Goal: Task Accomplishment & Management: Manage account settings

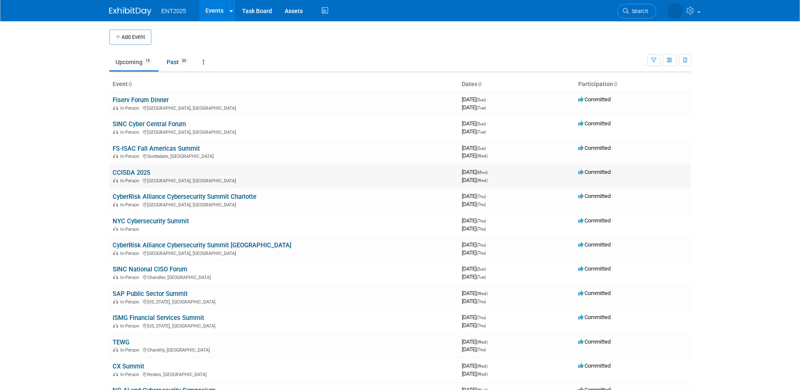
click at [138, 171] on link "CCISDA 2025" at bounding box center [132, 173] width 38 height 8
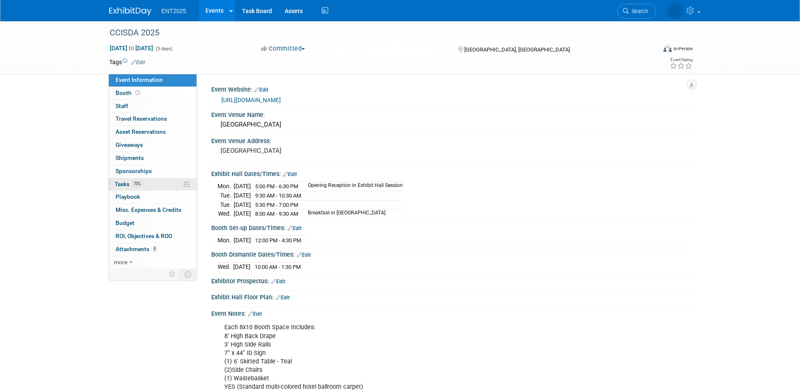
click at [151, 182] on link "73% Tasks 73%" at bounding box center [153, 184] width 88 height 13
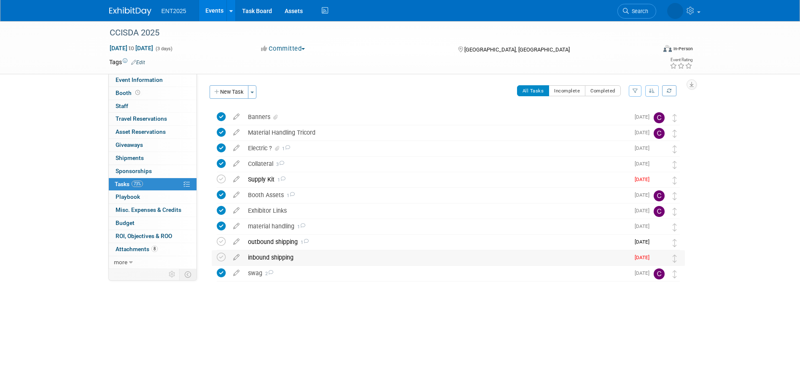
click at [394, 258] on div "inbound shipping" at bounding box center [437, 257] width 386 height 14
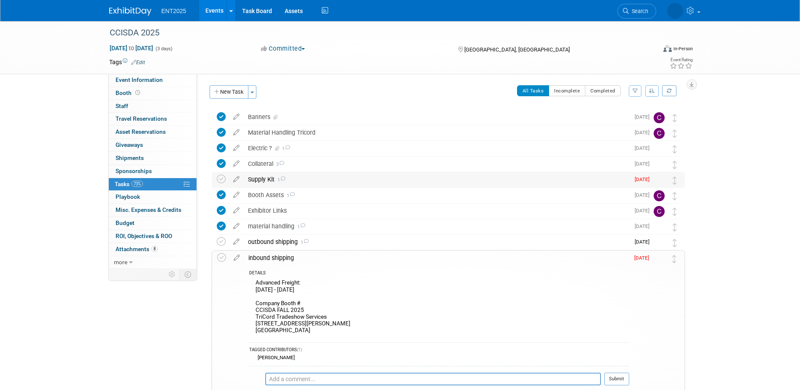
click at [379, 182] on div "Supply Kit 1" at bounding box center [437, 179] width 386 height 14
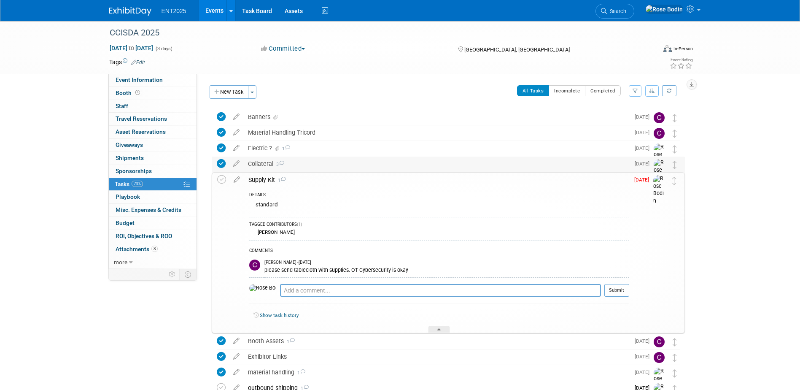
click at [383, 167] on div "Collateral 3" at bounding box center [437, 163] width 386 height 14
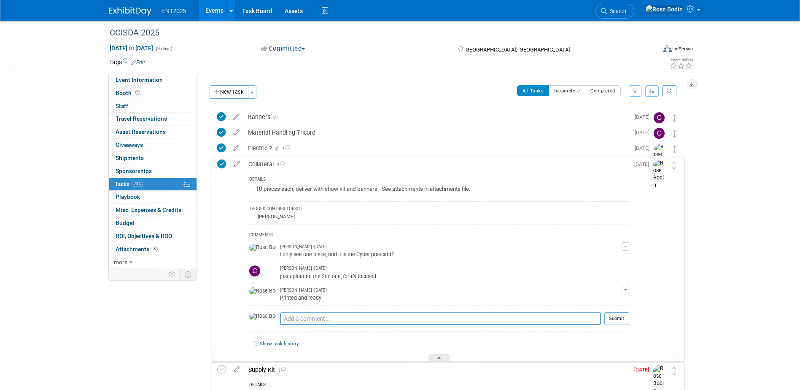
click at [383, 167] on div "Collateral 3" at bounding box center [436, 164] width 385 height 14
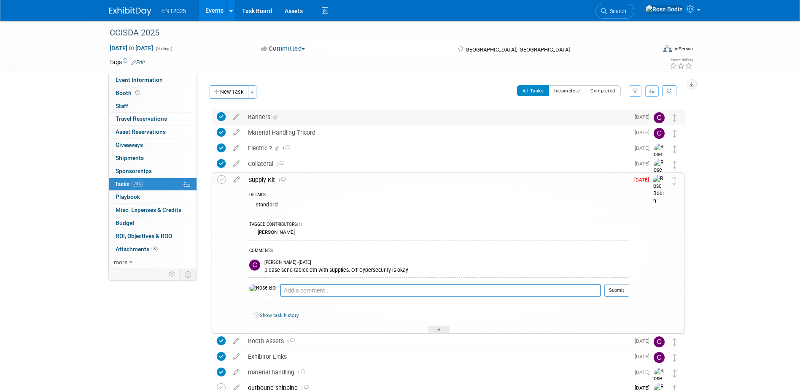
click at [390, 120] on div "Banners" at bounding box center [437, 117] width 386 height 14
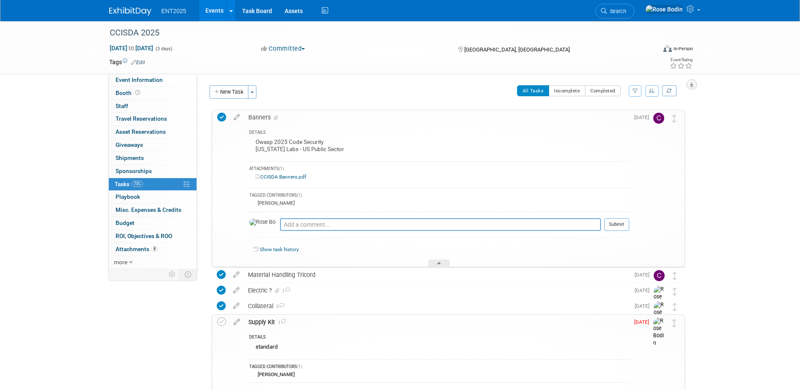
click at [690, 82] on icon "button" at bounding box center [692, 84] width 4 height 5
click at [672, 107] on link "Export tab to PDF" at bounding box center [641, 109] width 98 height 12
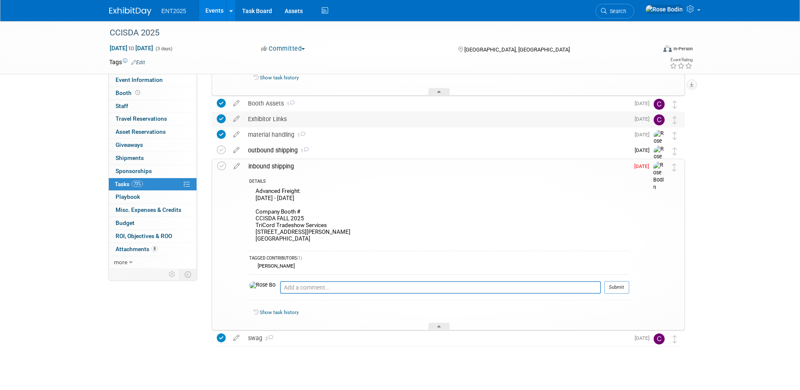
scroll to position [388, 0]
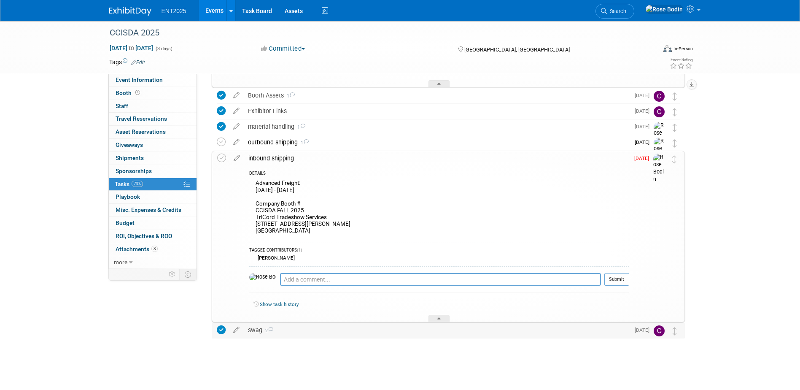
click at [315, 325] on div "swag 2" at bounding box center [437, 330] width 386 height 14
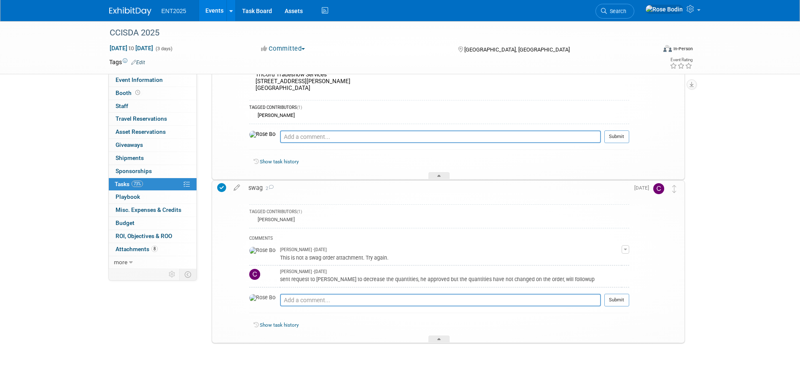
scroll to position [535, 0]
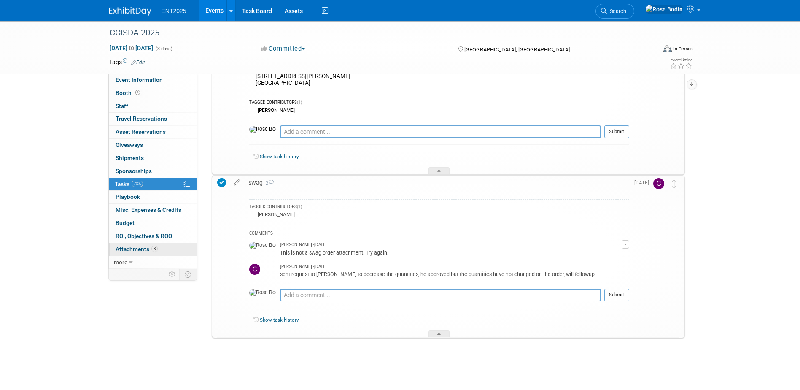
click at [170, 250] on link "8 Attachments 8" at bounding box center [153, 249] width 88 height 13
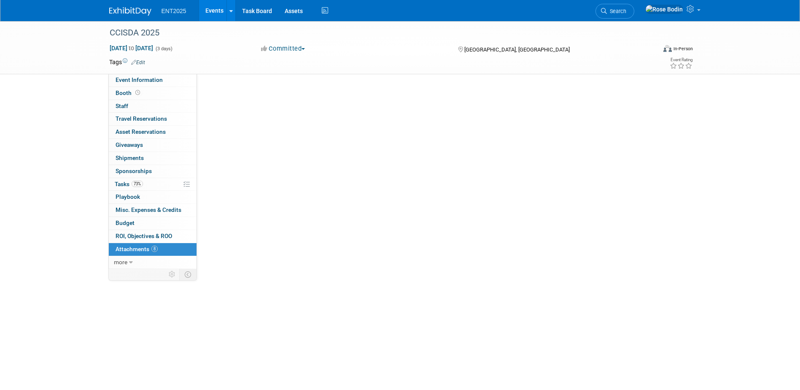
scroll to position [0, 0]
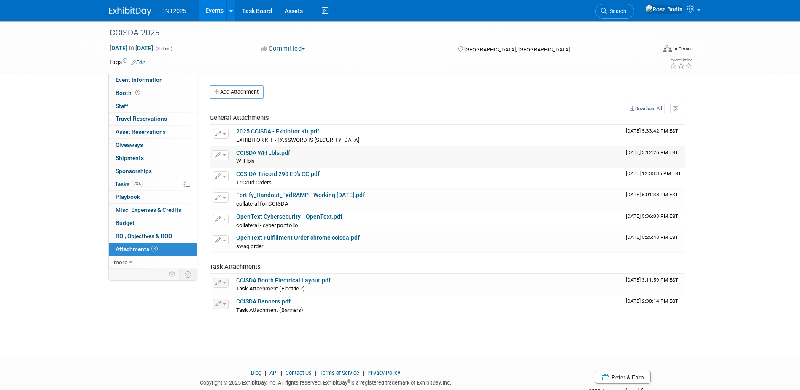
click at [280, 154] on link "CCISDA WH Lbls.pdf" at bounding box center [263, 152] width 54 height 7
click at [216, 11] on link "Events" at bounding box center [214, 10] width 31 height 21
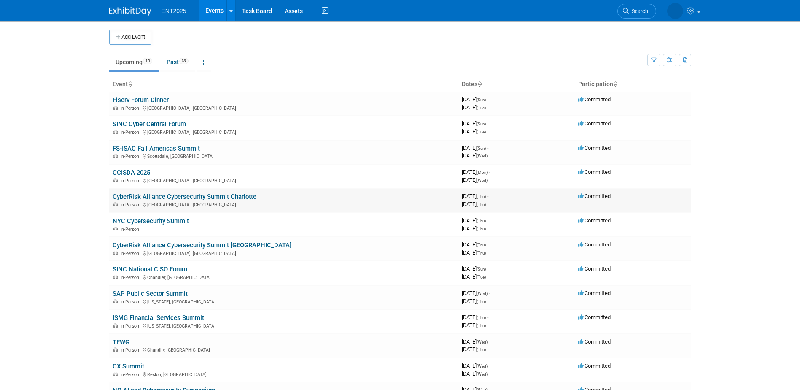
click at [194, 196] on link "CyberRisk Alliance Cybersecurity Summit Charlotte" at bounding box center [185, 197] width 144 height 8
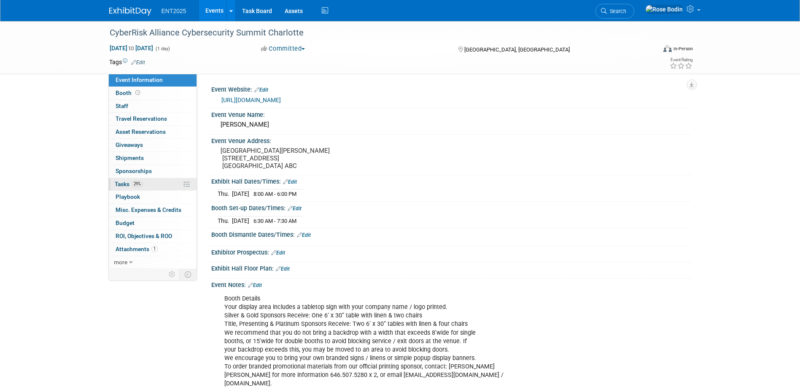
click at [169, 186] on link "29% Tasks 29%" at bounding box center [153, 184] width 88 height 13
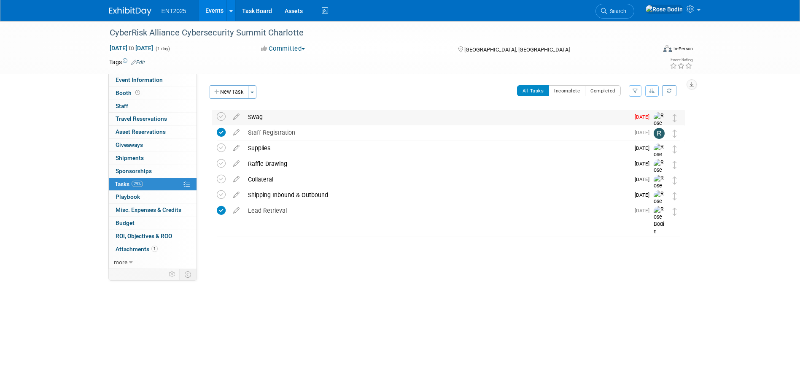
click at [312, 116] on div "Swag" at bounding box center [437, 117] width 386 height 14
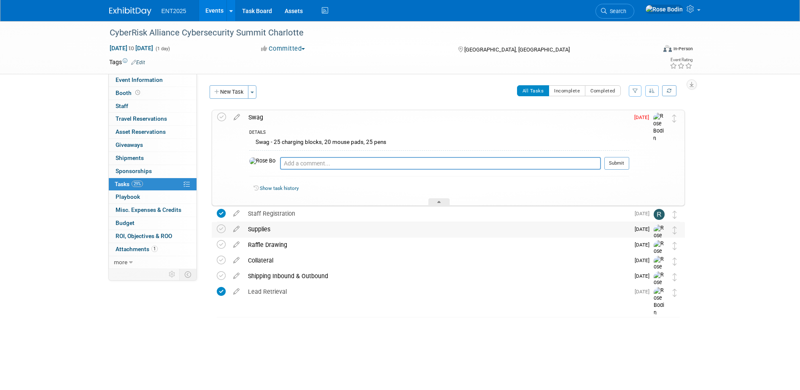
click at [325, 227] on div "Supplies" at bounding box center [437, 229] width 386 height 14
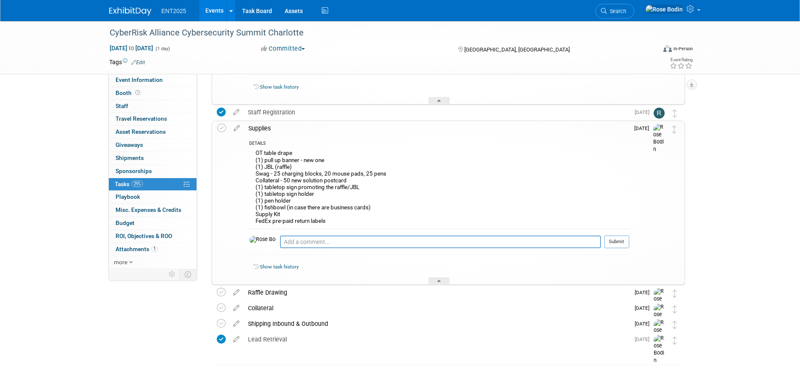
scroll to position [111, 0]
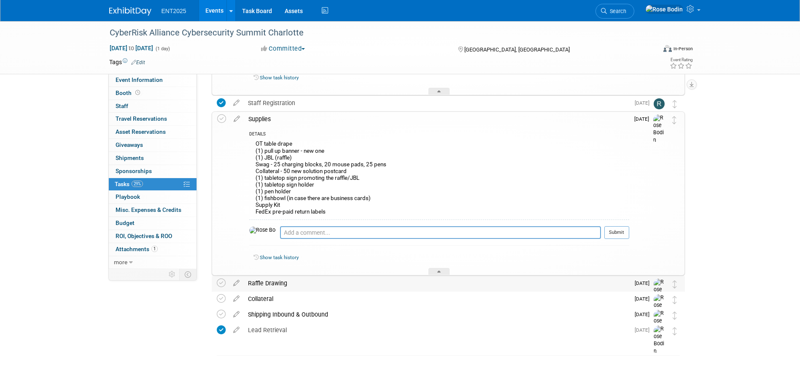
click at [383, 287] on div "Raffle Drawing" at bounding box center [437, 283] width 386 height 14
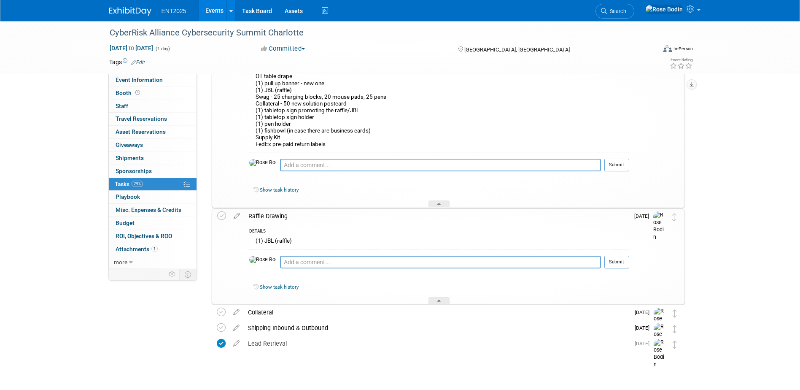
scroll to position [191, 0]
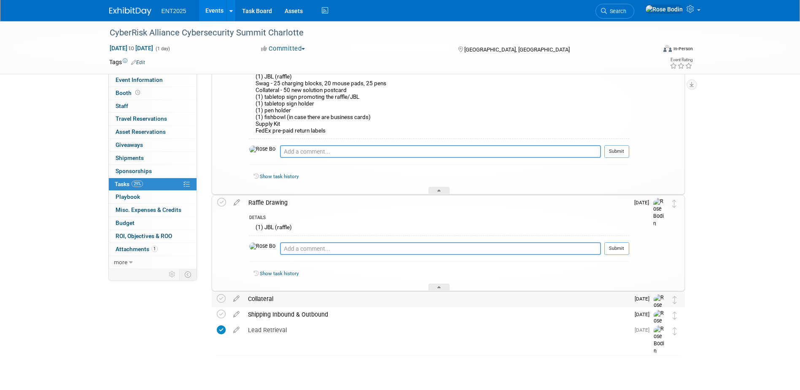
click at [367, 297] on div "Collateral" at bounding box center [437, 298] width 386 height 14
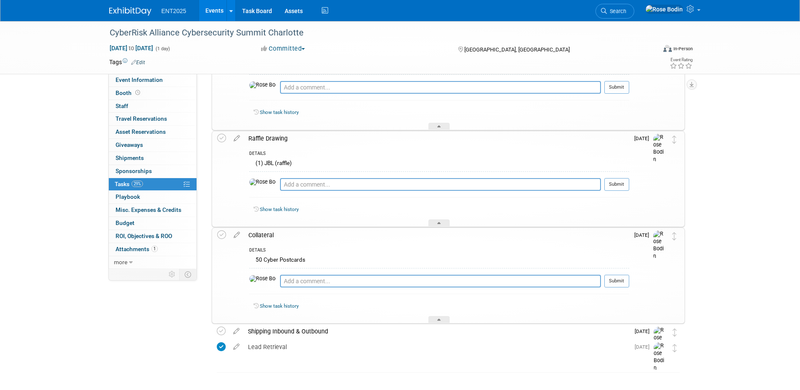
scroll to position [272, 0]
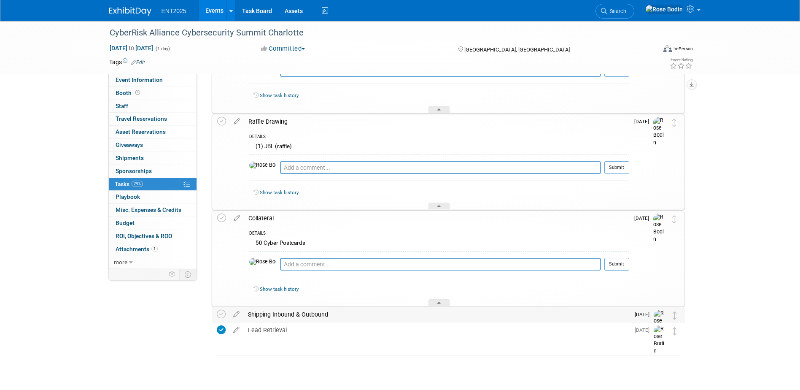
click at [363, 315] on div "Shipping Inbound & Outbound" at bounding box center [437, 314] width 386 height 14
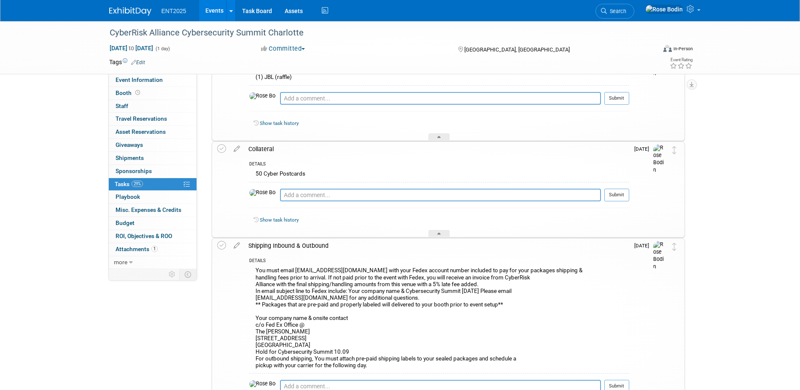
scroll to position [357, 0]
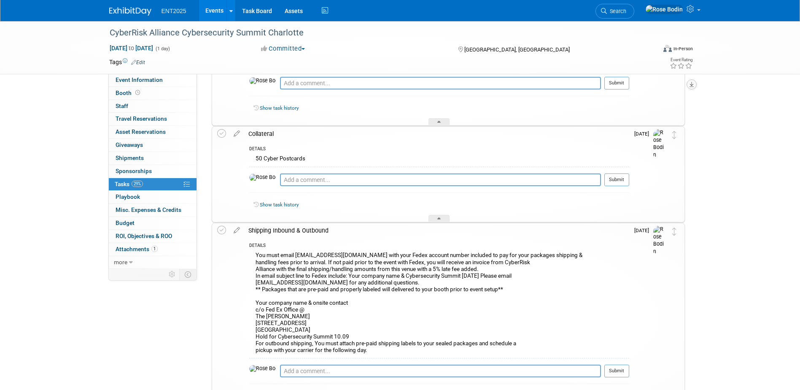
click at [693, 85] on icon "button" at bounding box center [692, 84] width 4 height 5
click at [639, 108] on link "Export tab to PDF" at bounding box center [641, 109] width 98 height 12
click at [211, 9] on link "Events" at bounding box center [214, 10] width 31 height 21
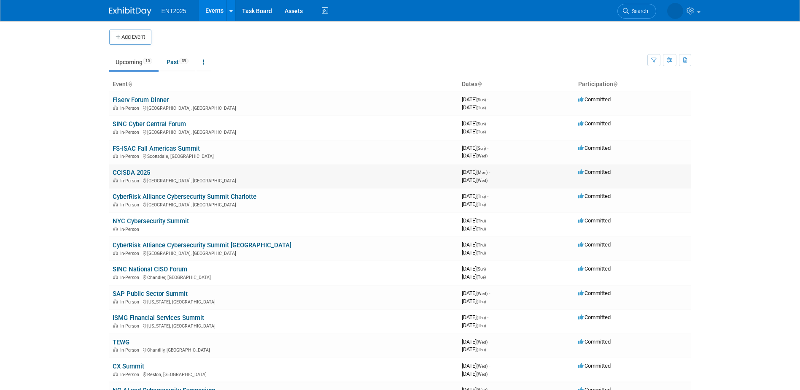
click at [131, 172] on link "CCISDA 2025" at bounding box center [132, 173] width 38 height 8
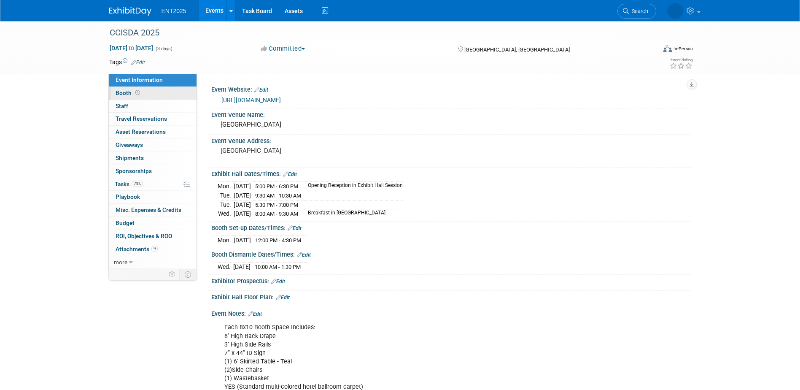
click at [156, 92] on link "Booth" at bounding box center [153, 93] width 88 height 13
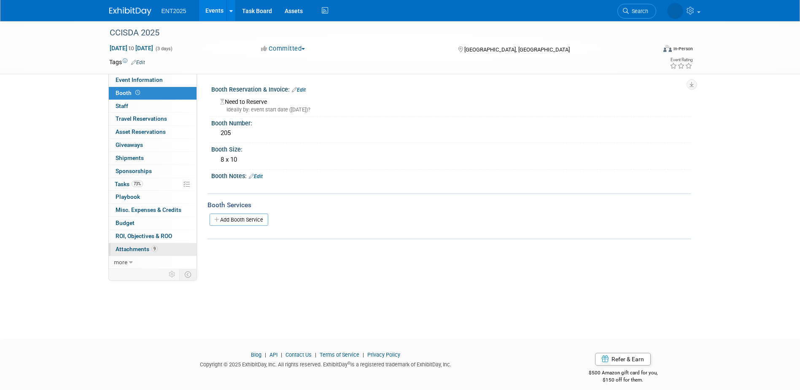
click at [171, 249] on link "9 Attachments 9" at bounding box center [153, 249] width 88 height 13
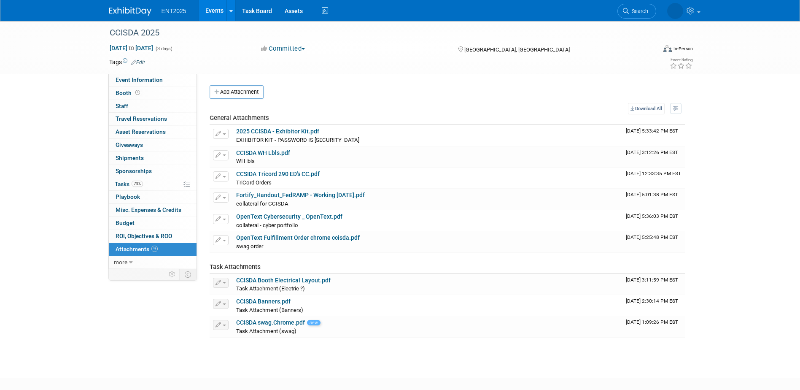
click at [210, 8] on link "Events" at bounding box center [214, 10] width 31 height 21
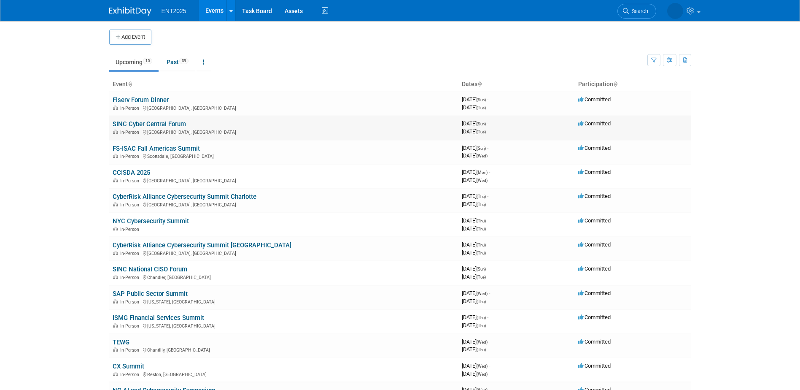
click at [245, 127] on td "SINC Cyber Central Forum In-Person [GEOGRAPHIC_DATA], [GEOGRAPHIC_DATA]" at bounding box center [283, 128] width 349 height 24
click at [156, 124] on link "SINC Cyber Central Forum" at bounding box center [149, 124] width 73 height 8
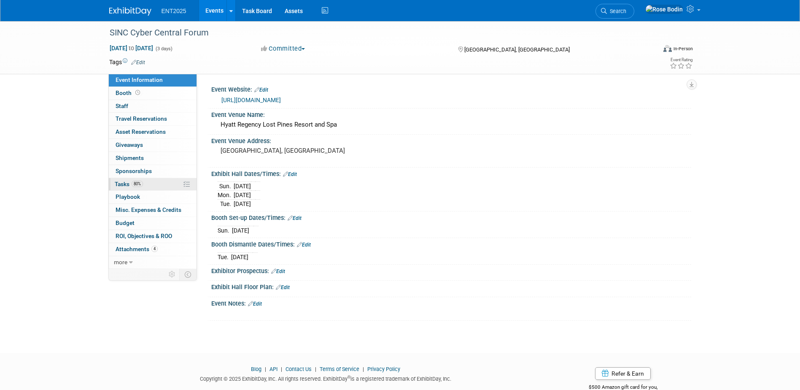
click at [157, 183] on link "80% Tasks 80%" at bounding box center [153, 184] width 88 height 13
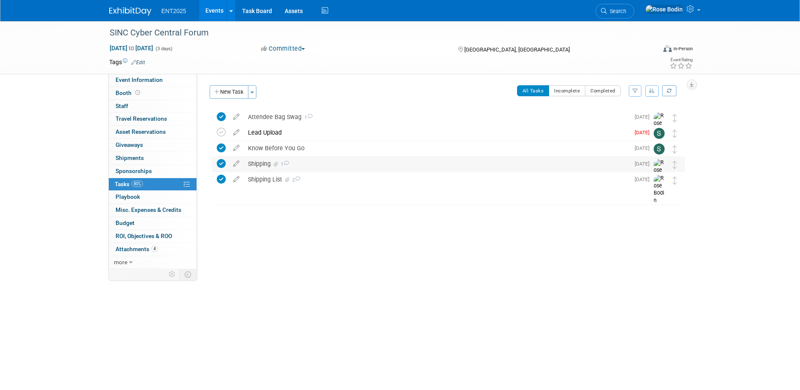
click at [329, 165] on div "Shipping 1" at bounding box center [437, 163] width 386 height 14
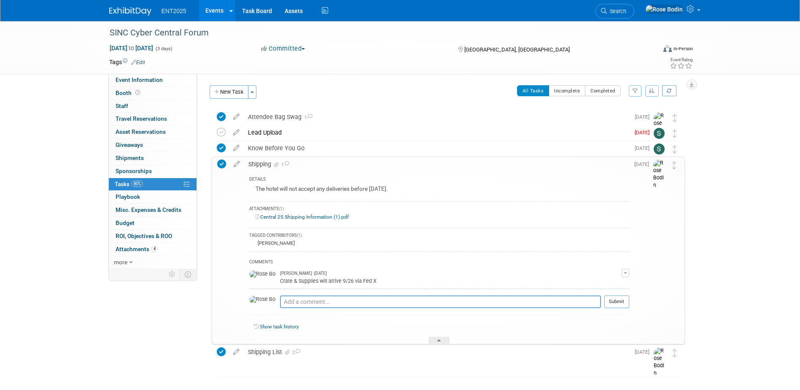
click at [313, 215] on link "Central 25 Shipping Information (1).pdf" at bounding box center [302, 217] width 93 height 6
click at [292, 300] on textarea at bounding box center [440, 301] width 321 height 13
type textarea "Outbound pick up set for 10/1. Emailed Kim & Barbara 9/30/2025."
click at [620, 301] on button "Submit" at bounding box center [616, 301] width 25 height 13
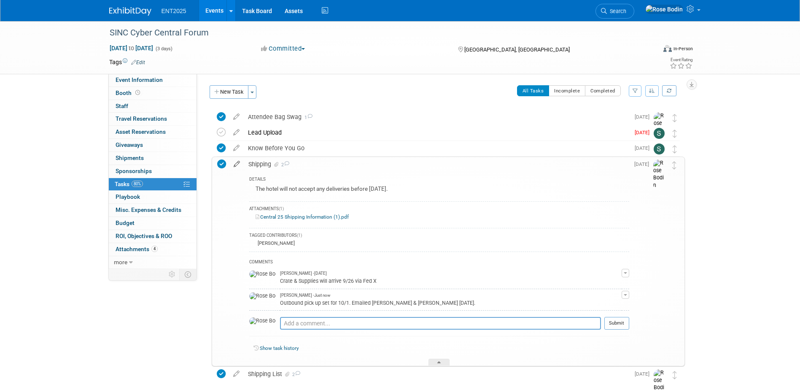
click at [237, 162] on icon at bounding box center [236, 162] width 15 height 11
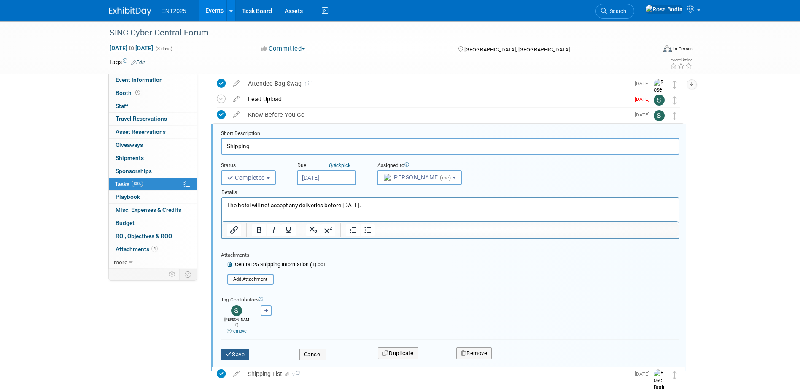
click at [232, 351] on icon "submit" at bounding box center [229, 353] width 7 height 5
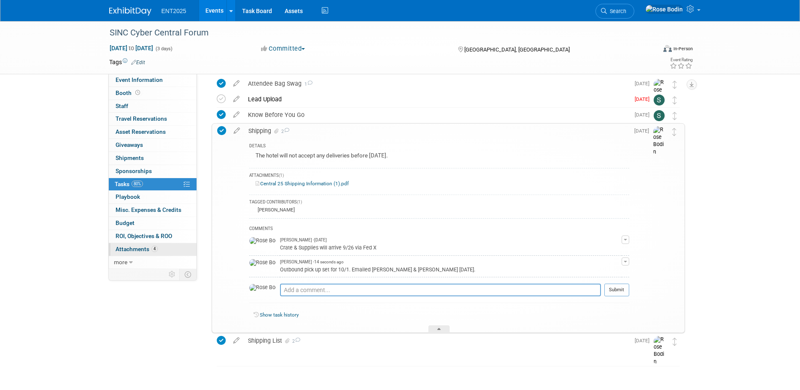
click at [164, 250] on link "4 Attachments 4" at bounding box center [153, 249] width 88 height 13
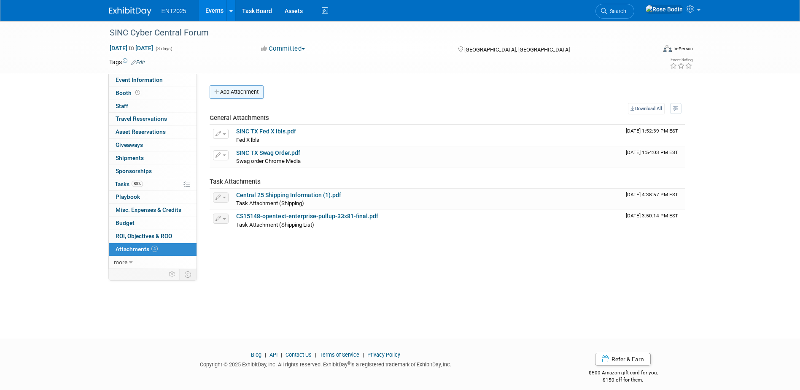
click at [251, 92] on button "Add Attachment" at bounding box center [237, 91] width 54 height 13
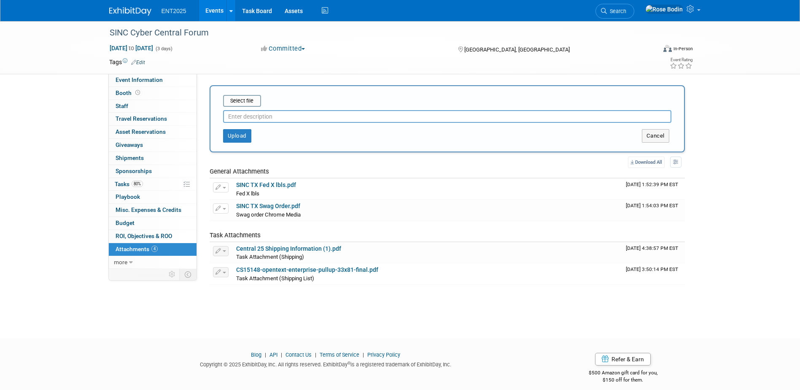
click at [248, 119] on input "text" at bounding box center [447, 116] width 448 height 13
click at [241, 97] on div "Select file Outbound PU scheduled This is an invoice Upload Cancel" at bounding box center [447, 118] width 475 height 67
click at [279, 138] on div "Upload" at bounding box center [308, 135] width 197 height 13
click at [255, 117] on input "Outbound PU scheduled" at bounding box center [447, 116] width 448 height 13
type input "Outbound Fed X PU scheduled"
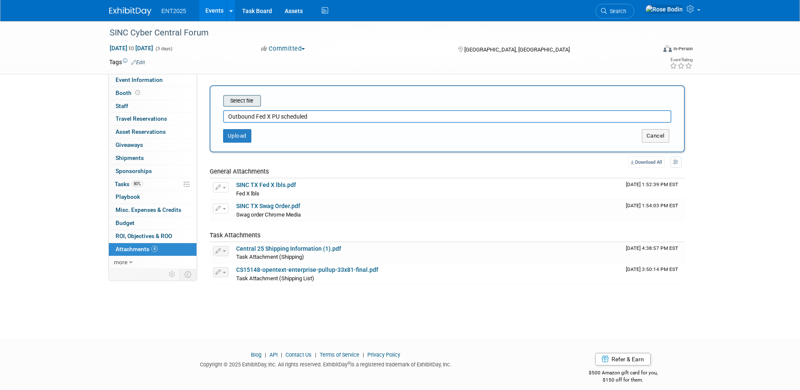
click at [246, 101] on input "file" at bounding box center [210, 101] width 100 height 10
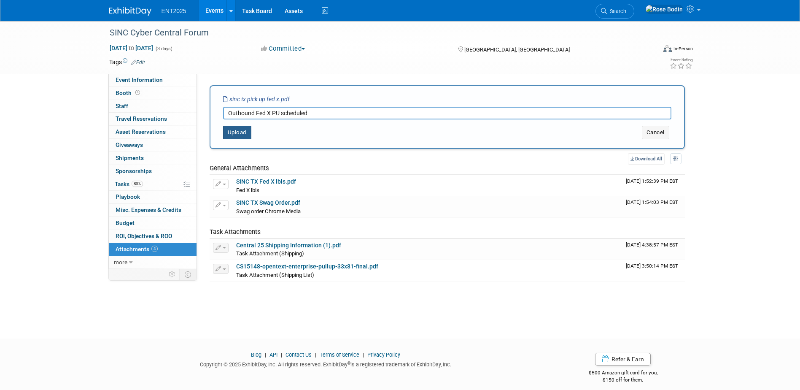
click at [240, 133] on button "Upload" at bounding box center [237, 132] width 28 height 13
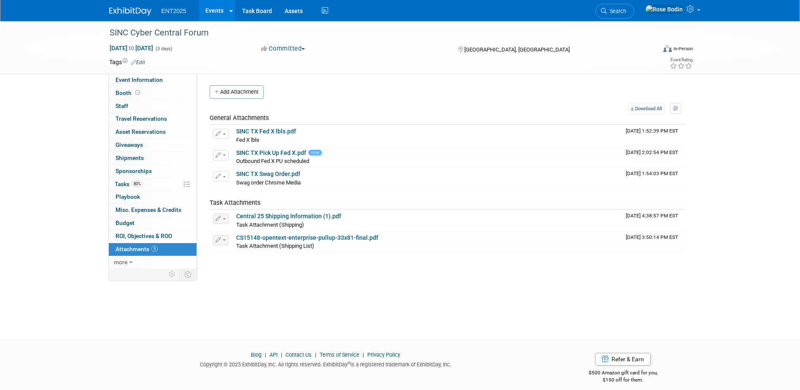
click at [210, 8] on link "Events" at bounding box center [214, 10] width 31 height 21
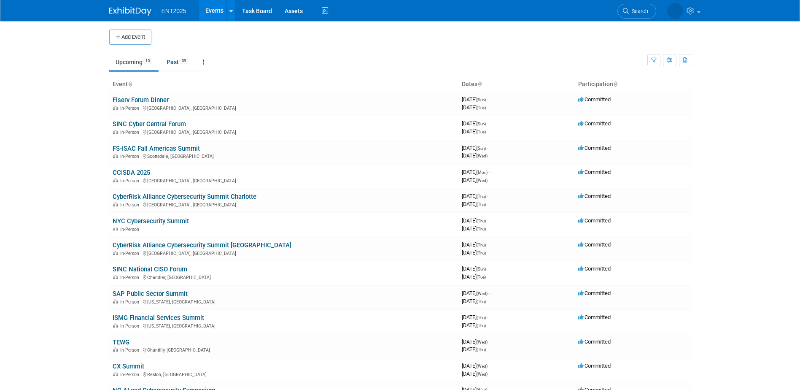
click at [171, 121] on link "SINC Cyber Central Forum" at bounding box center [149, 124] width 73 height 8
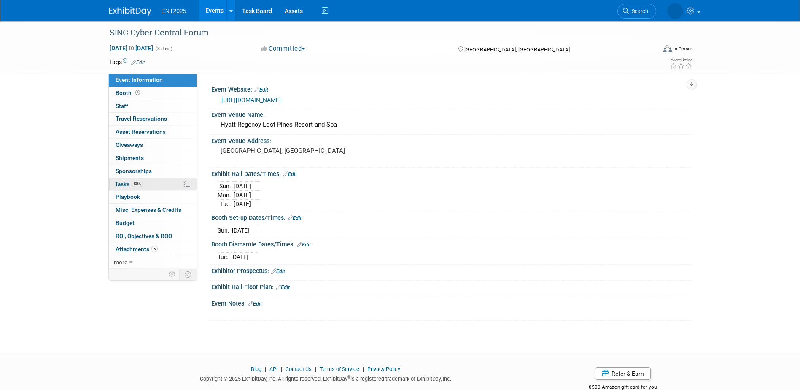
click at [165, 185] on link "80% Tasks 80%" at bounding box center [153, 184] width 88 height 13
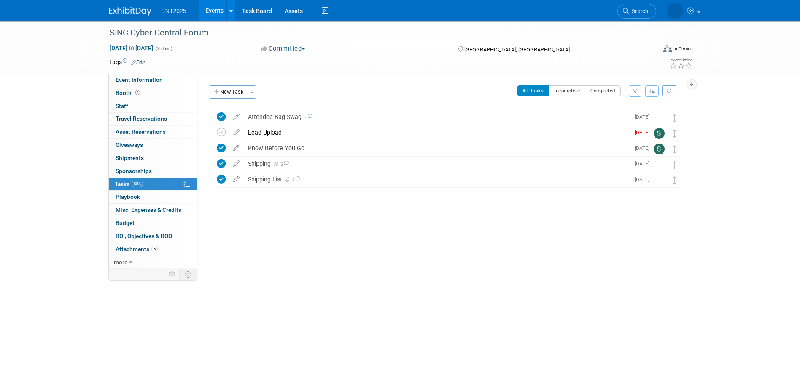
click at [213, 9] on link "Events" at bounding box center [214, 10] width 31 height 21
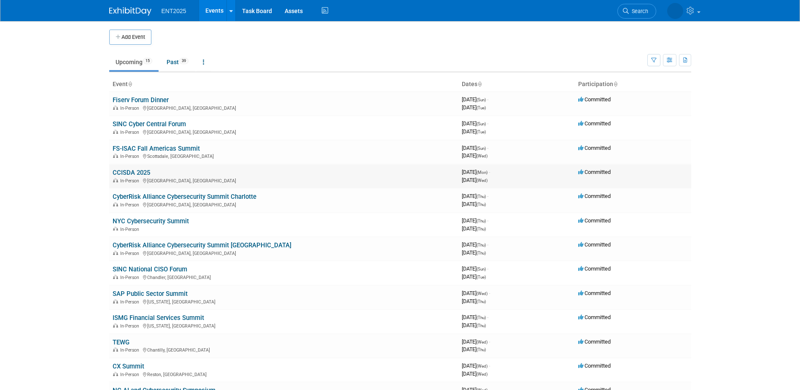
click at [146, 171] on link "CCISDA 2025" at bounding box center [132, 173] width 38 height 8
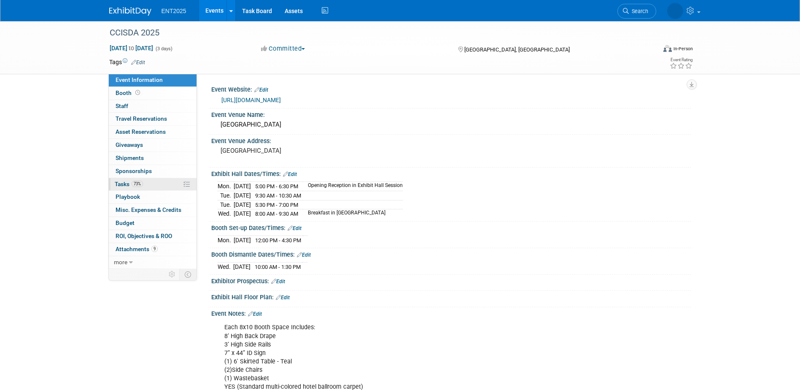
click at [159, 185] on link "73% Tasks 73%" at bounding box center [153, 184] width 88 height 13
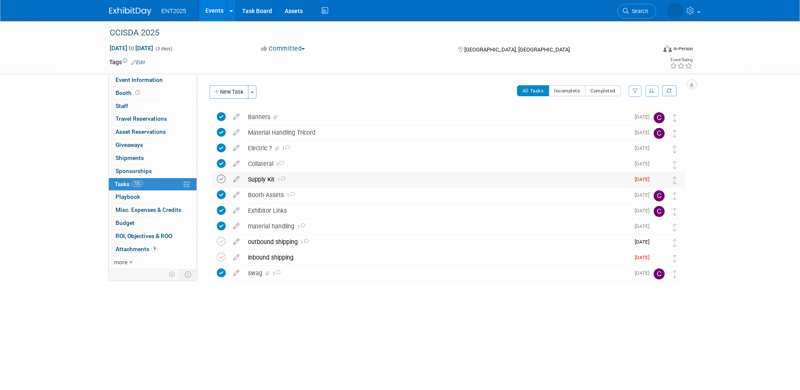
click at [221, 179] on icon at bounding box center [221, 179] width 9 height 9
click at [221, 255] on icon at bounding box center [221, 257] width 9 height 9
click at [238, 256] on icon at bounding box center [236, 255] width 15 height 11
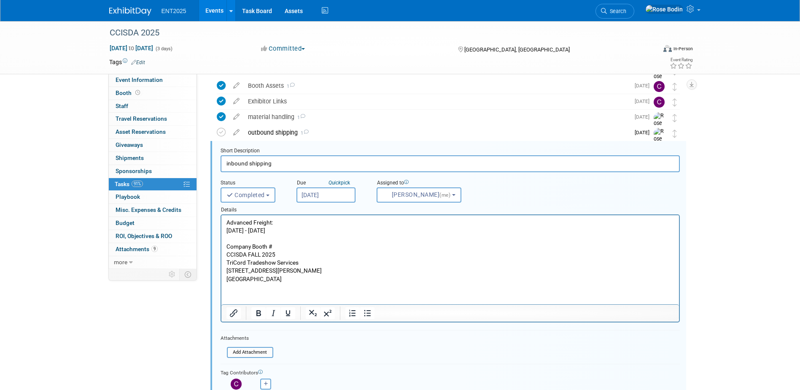
scroll to position [127, 0]
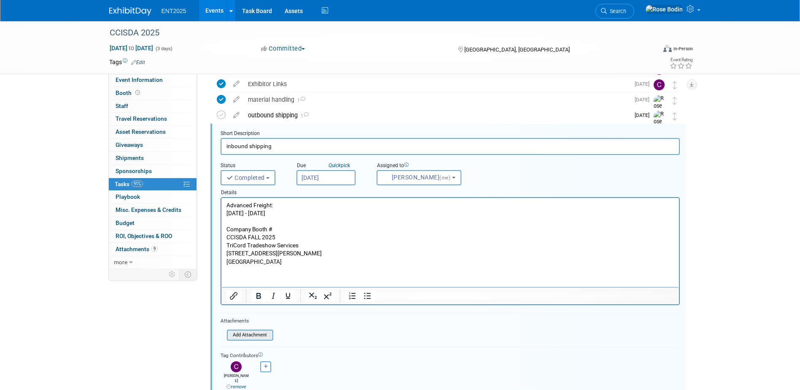
click at [252, 332] on input "file" at bounding box center [229, 334] width 86 height 9
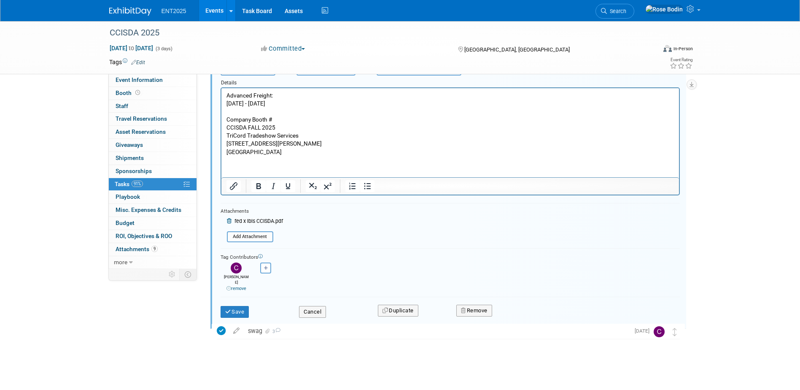
scroll to position [237, 0]
click at [242, 305] on button "Save" at bounding box center [235, 311] width 29 height 12
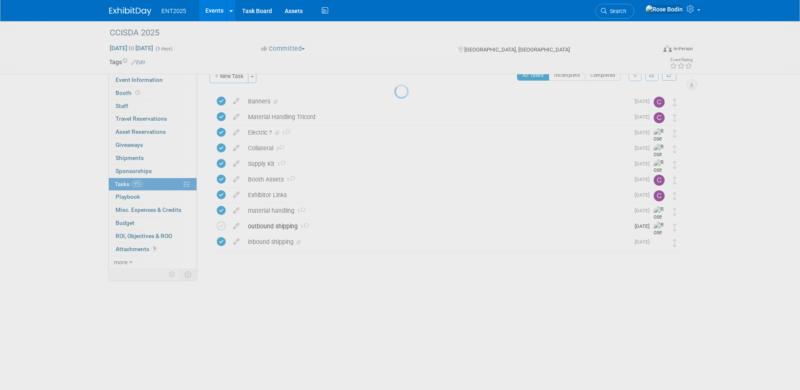
scroll to position [0, 0]
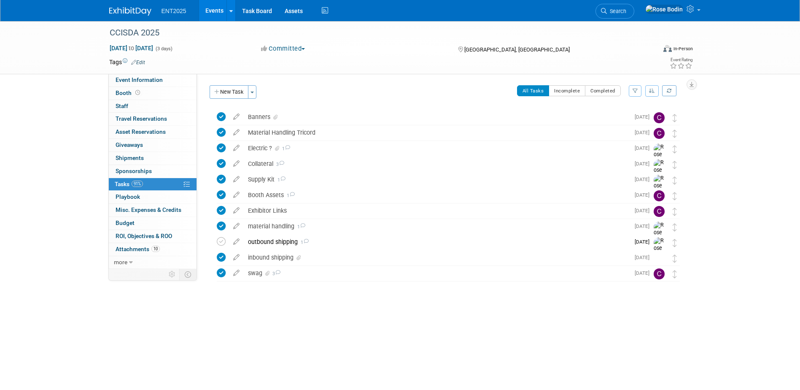
click at [213, 7] on link "Events" at bounding box center [214, 10] width 31 height 21
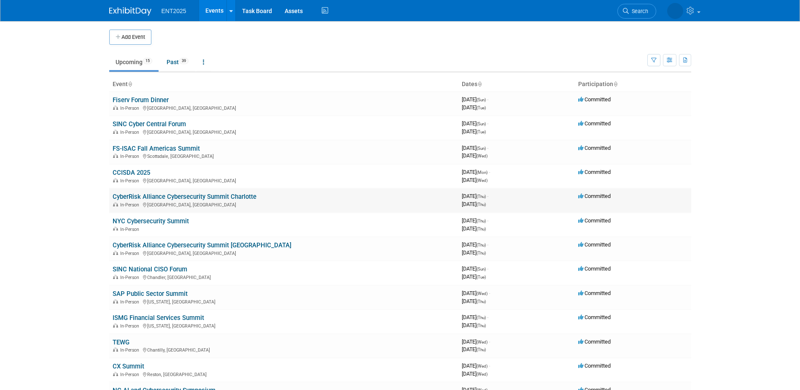
click at [219, 194] on link "CyberRisk Alliance Cybersecurity Summit Charlotte" at bounding box center [185, 197] width 144 height 8
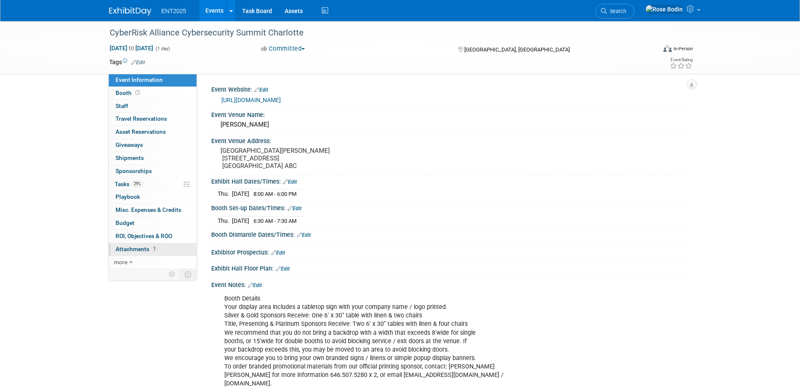
click at [178, 249] on link "1 Attachments 1" at bounding box center [153, 249] width 88 height 13
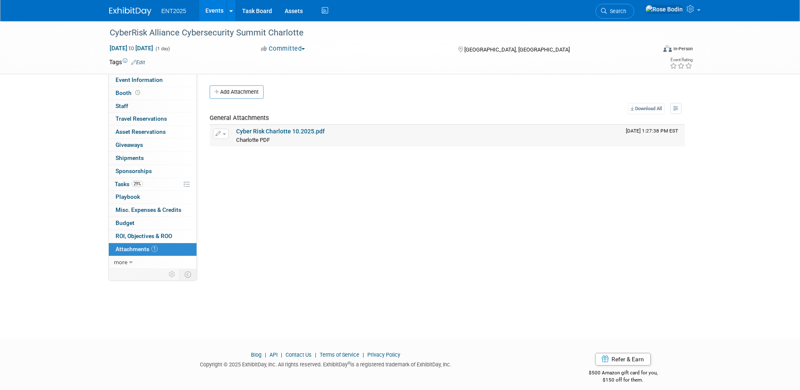
click at [279, 129] on link "Cyber Risk Charlotte 10.2025.pdf" at bounding box center [280, 131] width 89 height 7
click at [159, 186] on link "29% Tasks 29%" at bounding box center [153, 184] width 88 height 13
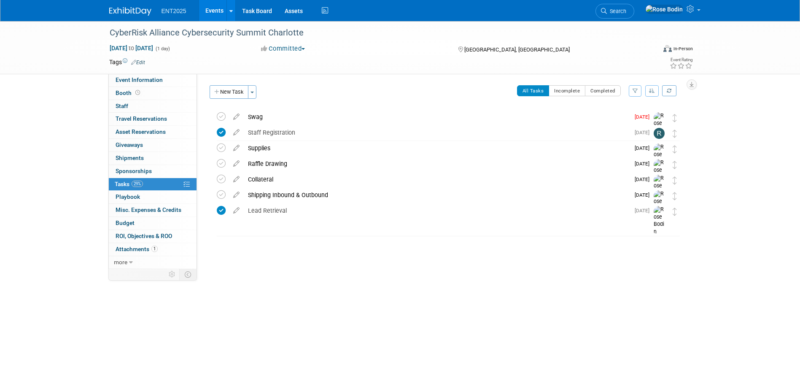
click at [159, 186] on link "29% Tasks 29%" at bounding box center [153, 184] width 88 height 13
click at [372, 196] on div "Shipping Inbound & Outbound" at bounding box center [437, 195] width 386 height 14
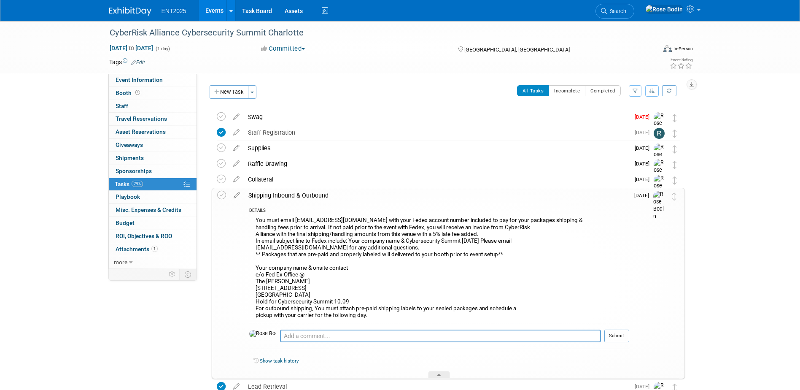
click at [488, 359] on div "Show task history" at bounding box center [441, 361] width 376 height 8
click at [355, 133] on div "Staff Registration" at bounding box center [437, 132] width 386 height 14
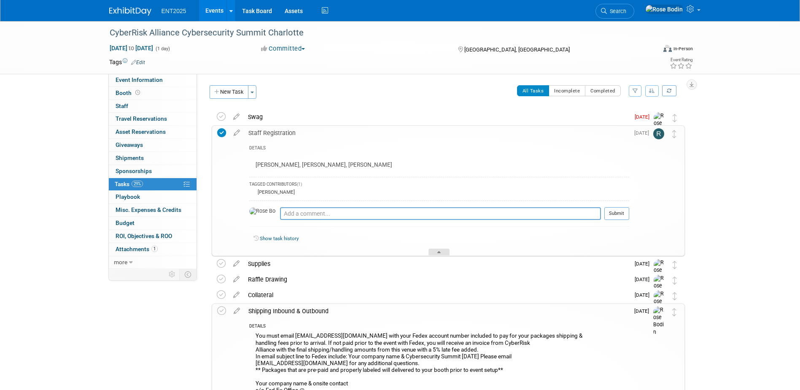
click at [437, 252] on icon at bounding box center [438, 253] width 3 height 5
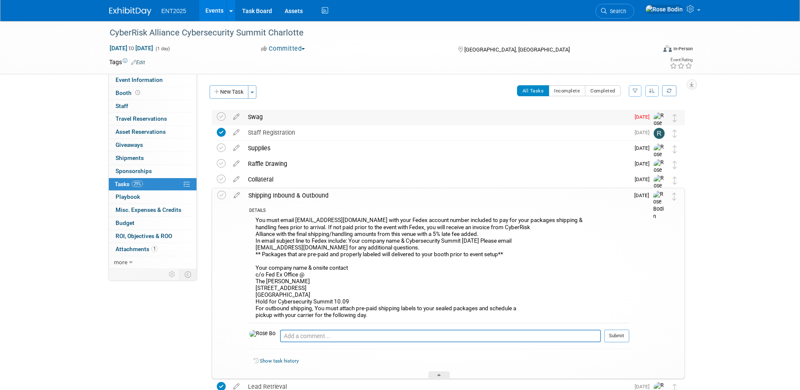
click at [450, 121] on div "Swag" at bounding box center [437, 117] width 386 height 14
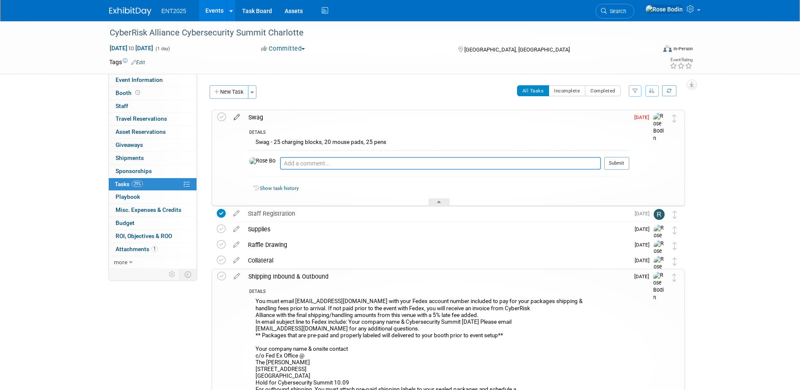
click at [236, 116] on icon at bounding box center [236, 115] width 15 height 11
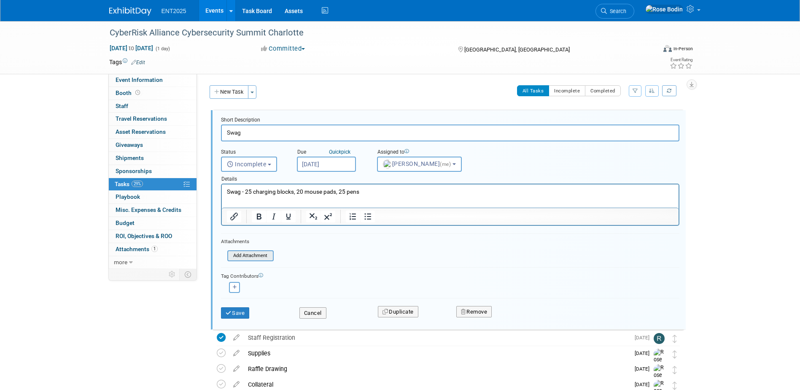
click at [249, 255] on input "file" at bounding box center [230, 255] width 86 height 9
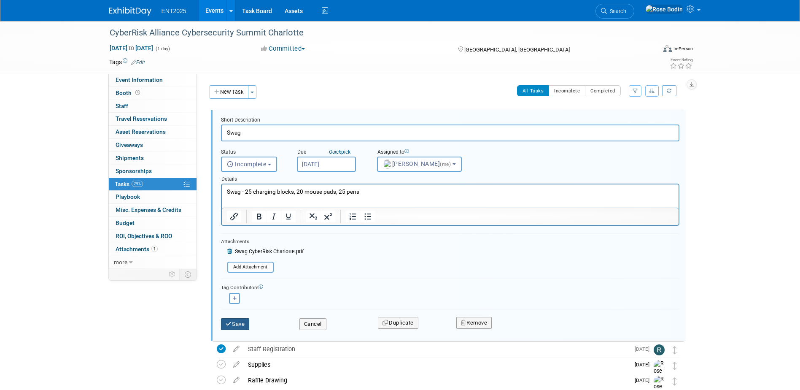
click at [236, 324] on button "Save" at bounding box center [235, 324] width 29 height 12
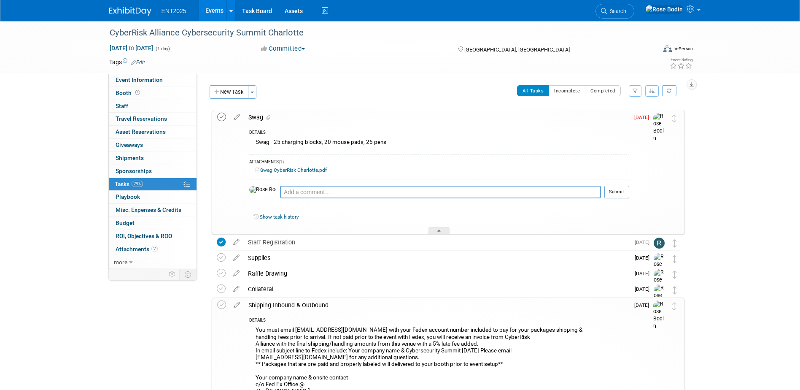
click at [219, 116] on icon at bounding box center [221, 117] width 9 height 9
click at [296, 256] on div "Supplies" at bounding box center [437, 258] width 386 height 14
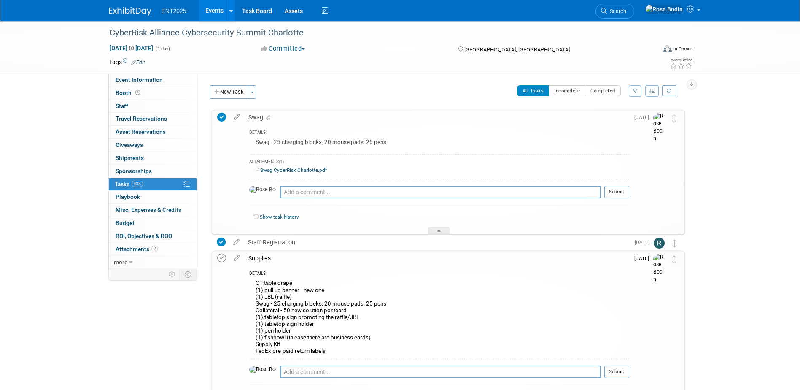
click at [220, 258] on icon at bounding box center [221, 257] width 9 height 9
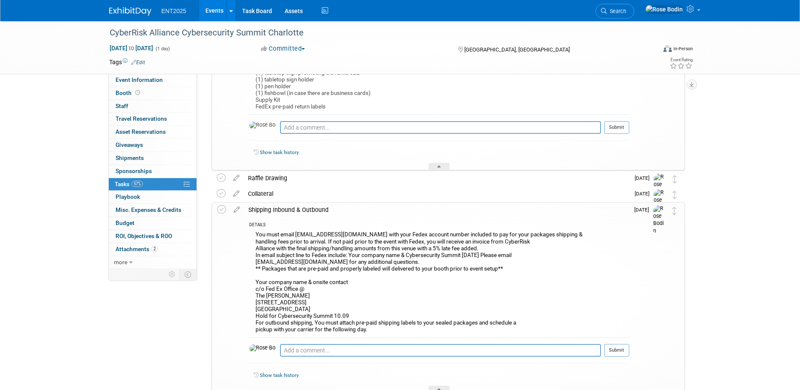
scroll to position [253, 0]
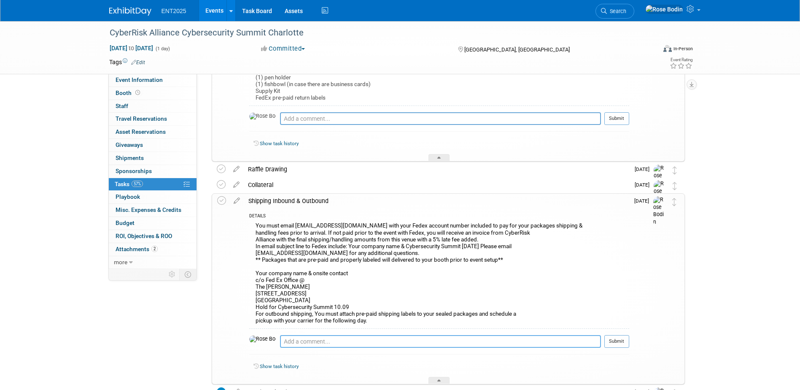
click at [293, 340] on textarea at bounding box center [440, 341] width 321 height 13
type textarea "Emailed Rico at Fed X on site with details 9/30/2025"
click at [617, 343] on button "Submit" at bounding box center [616, 341] width 25 height 13
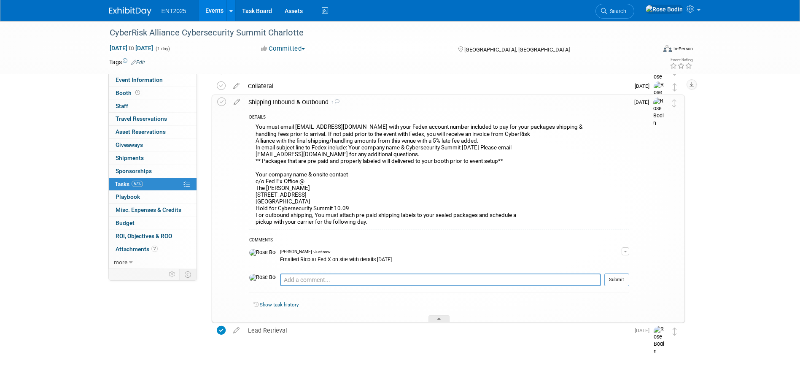
scroll to position [352, 0]
click at [442, 314] on div "Show task history" at bounding box center [439, 306] width 380 height 18
click at [442, 316] on div at bounding box center [439, 318] width 21 height 7
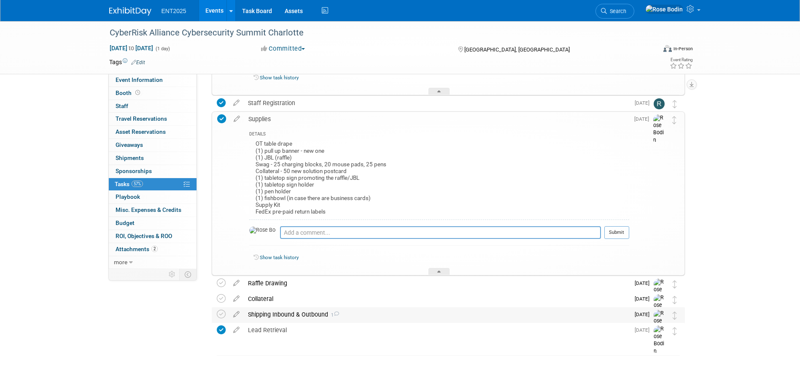
scroll to position [139, 0]
click at [393, 300] on div "Collateral" at bounding box center [437, 298] width 386 height 14
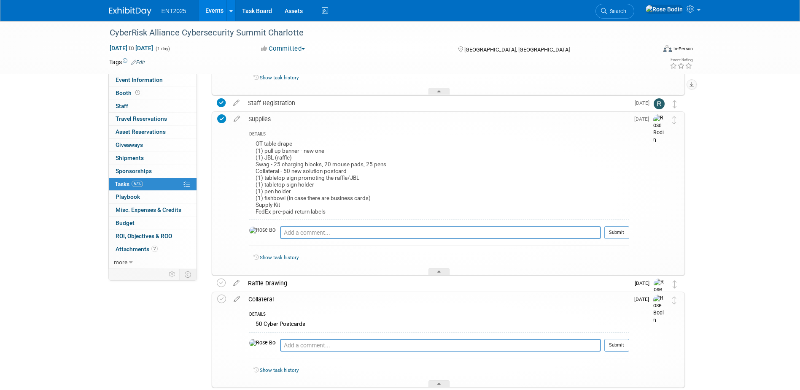
click at [393, 300] on div "Collateral" at bounding box center [436, 299] width 385 height 14
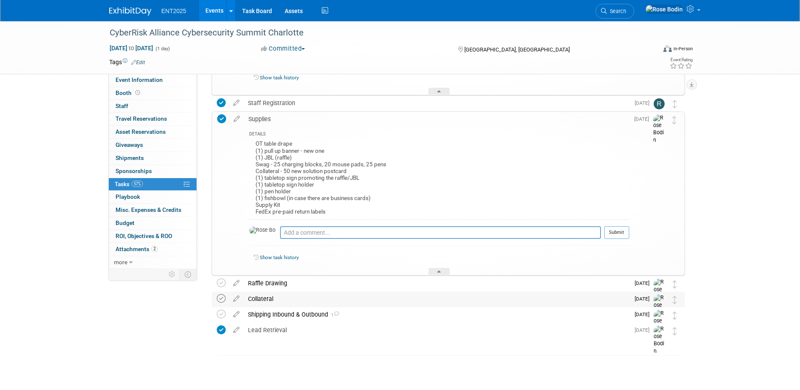
click at [221, 298] on icon at bounding box center [221, 298] width 9 height 9
click at [345, 287] on div "Raffle Drawing" at bounding box center [437, 283] width 386 height 14
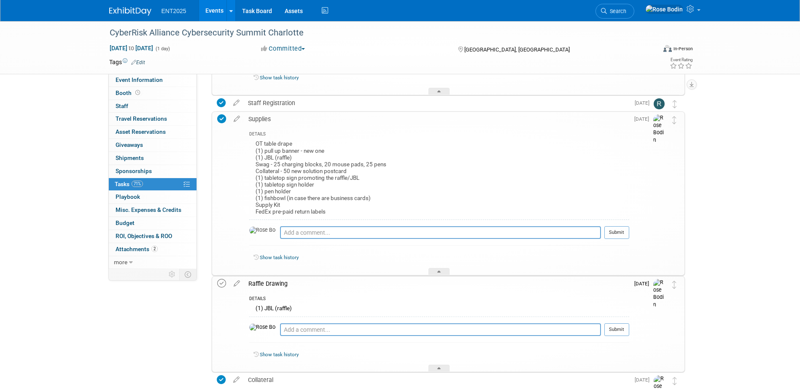
click at [224, 282] on icon at bounding box center [221, 283] width 9 height 9
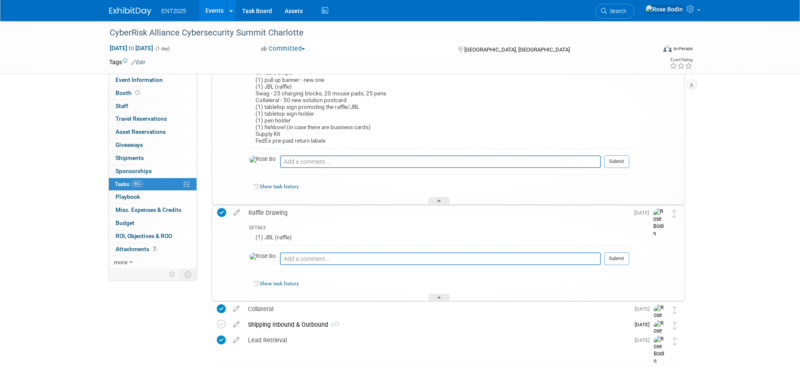
scroll to position [220, 0]
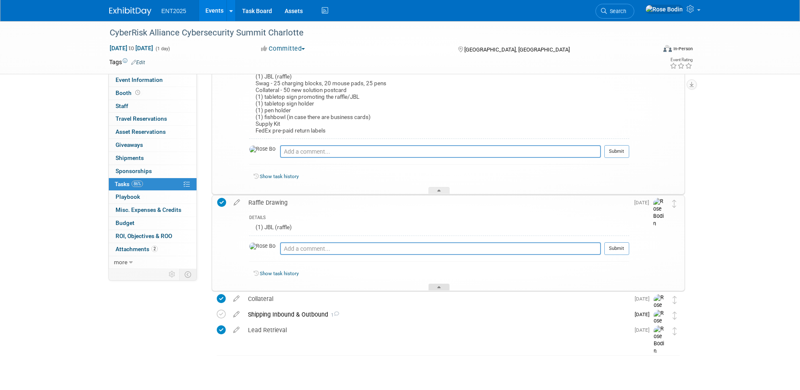
click at [438, 287] on div at bounding box center [439, 286] width 21 height 7
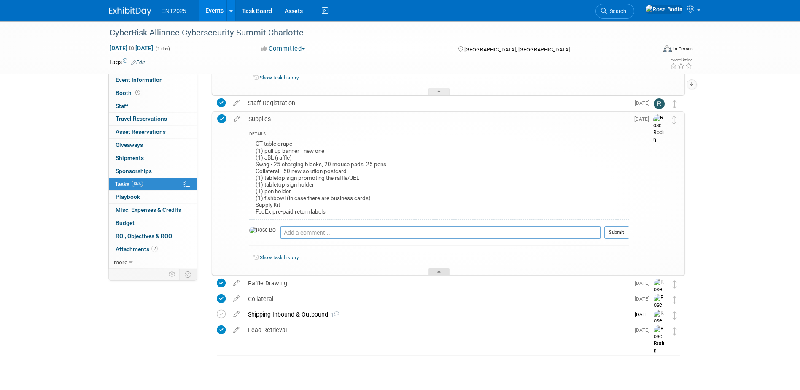
click at [439, 270] on icon at bounding box center [438, 272] width 3 height 5
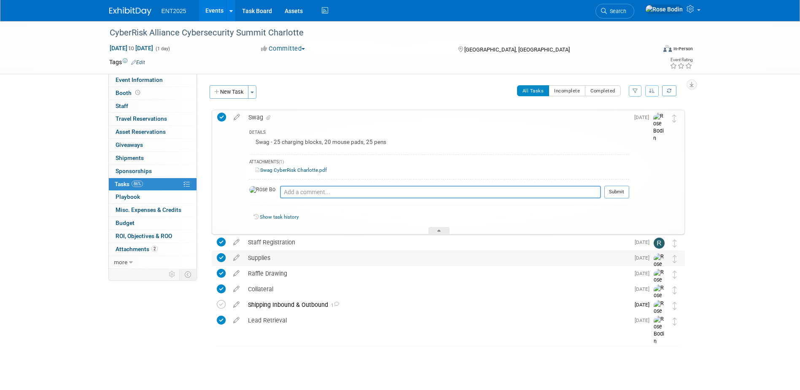
scroll to position [0, 0]
click at [437, 229] on div at bounding box center [439, 230] width 21 height 7
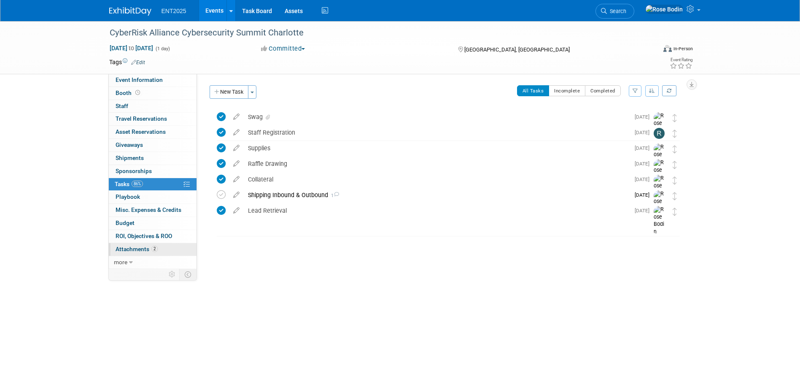
click at [161, 249] on link "2 Attachments 2" at bounding box center [153, 249] width 88 height 13
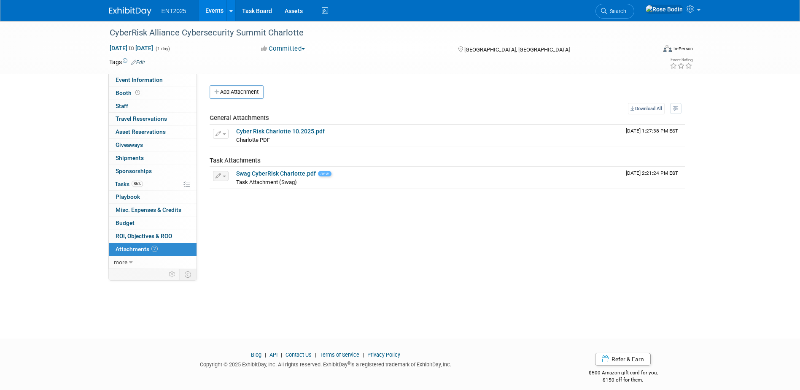
click at [167, 248] on link "2 Attachments 2" at bounding box center [153, 249] width 88 height 13
click at [355, 244] on div "Event Website: Edit https://cybersecuritysummit.com/summit/charlotte25/#agenda …" at bounding box center [444, 171] width 494 height 195
click at [216, 9] on link "Events" at bounding box center [214, 10] width 31 height 21
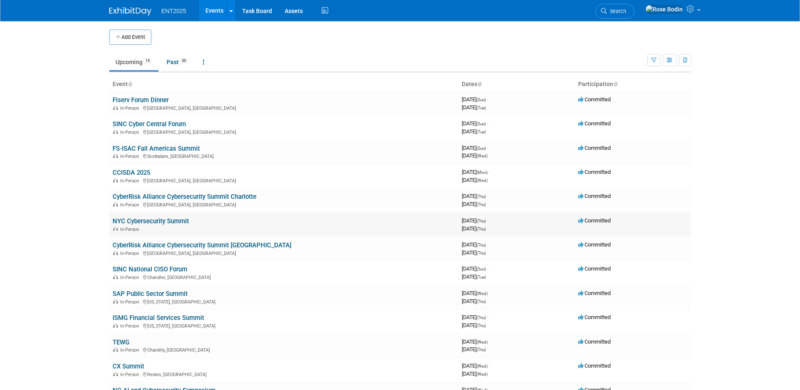
click at [175, 221] on link "NYC Cybersecurity Summit" at bounding box center [151, 221] width 76 height 8
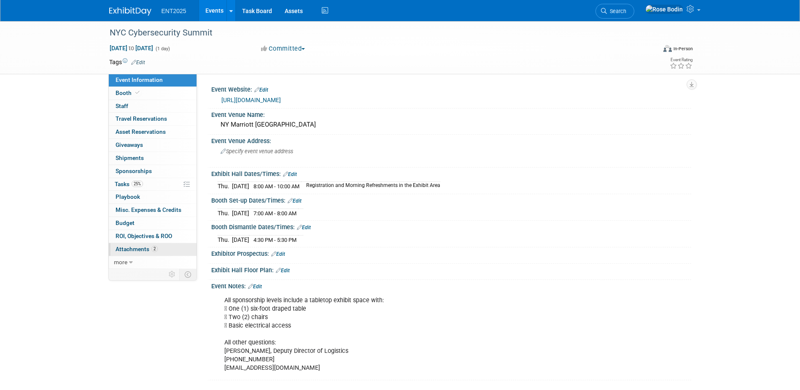
click at [166, 244] on link "2 Attachments 2" at bounding box center [153, 249] width 88 height 13
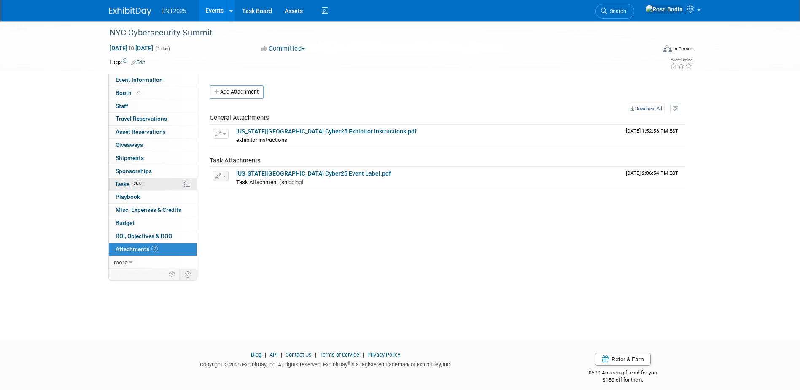
click at [162, 182] on link "25% Tasks 25%" at bounding box center [153, 184] width 88 height 13
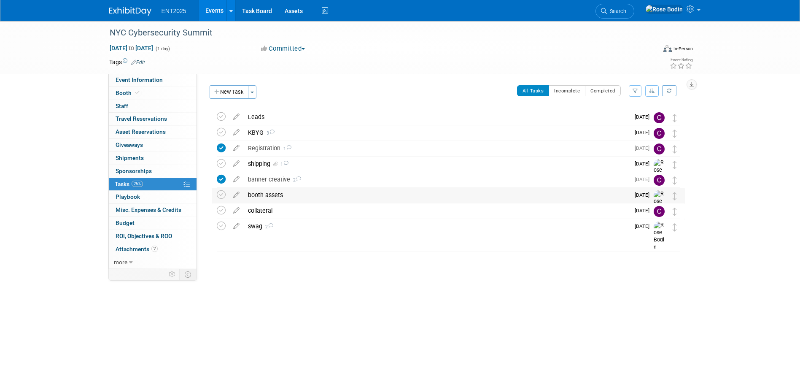
click at [325, 193] on div "booth assets" at bounding box center [437, 195] width 386 height 14
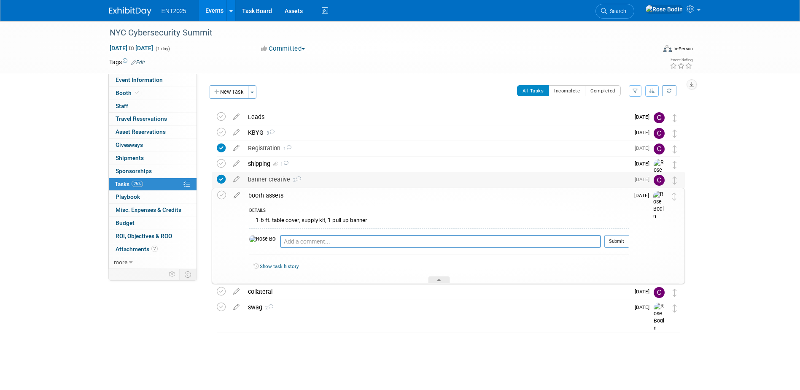
click at [329, 181] on div "banner creative 2" at bounding box center [437, 179] width 386 height 14
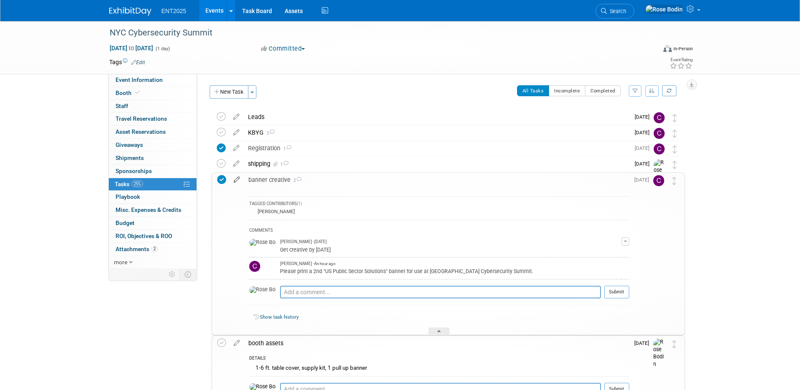
click at [236, 178] on icon at bounding box center [236, 178] width 15 height 11
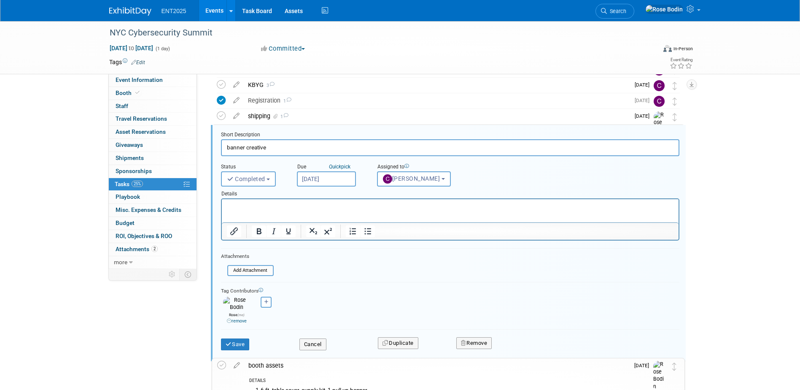
scroll to position [49, 0]
click at [382, 263] on form "Short Description banner creative Status <i class="far fa-clock" style="padding…" at bounding box center [450, 243] width 471 height 227
click at [380, 263] on form "Short Description banner creative Status <i class="far fa-clock" style="padding…" at bounding box center [450, 243] width 471 height 227
click at [244, 337] on button "Save" at bounding box center [235, 343] width 29 height 12
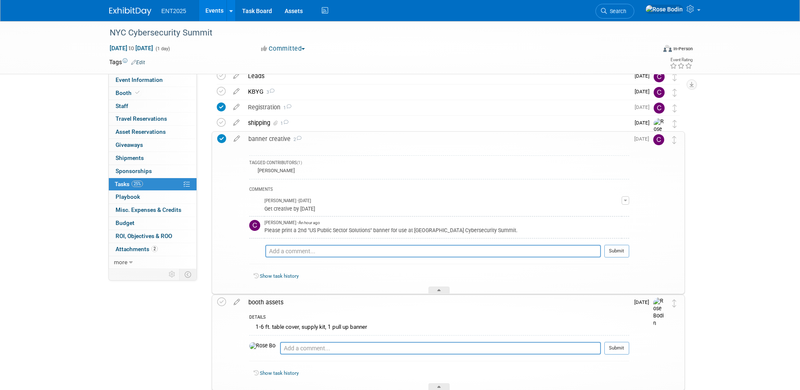
scroll to position [40, 0]
click at [222, 138] on icon at bounding box center [221, 139] width 9 height 9
click at [235, 137] on icon at bounding box center [236, 137] width 15 height 11
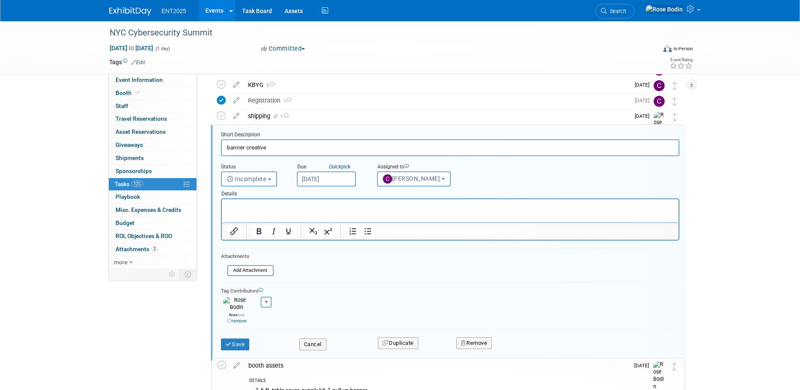
scroll to position [49, 0]
click at [244, 268] on input "file" at bounding box center [230, 268] width 86 height 9
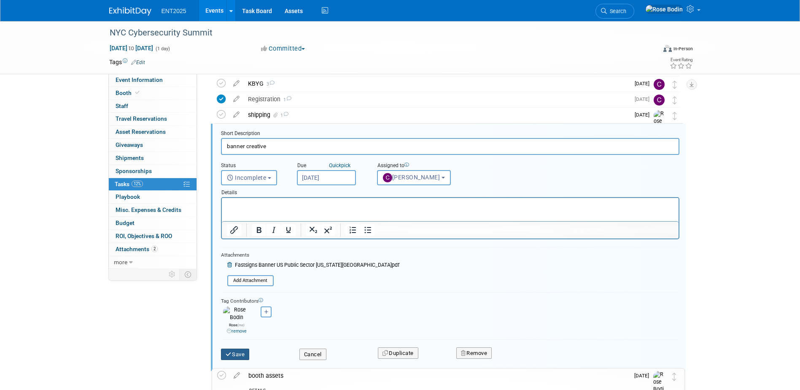
click at [239, 348] on button "Save" at bounding box center [235, 354] width 29 height 12
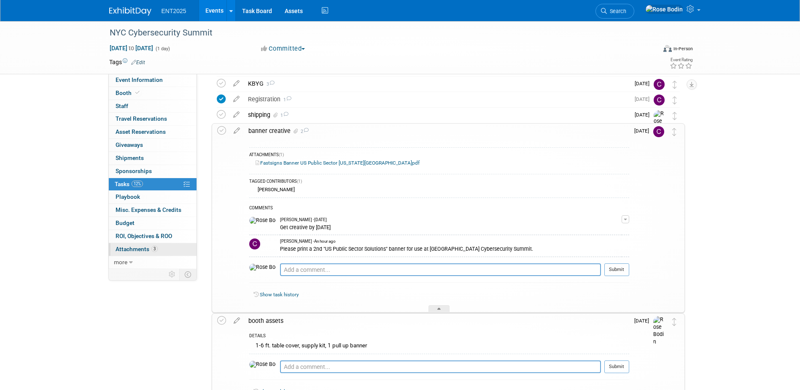
click at [170, 251] on link "3 Attachments 3" at bounding box center [153, 249] width 88 height 13
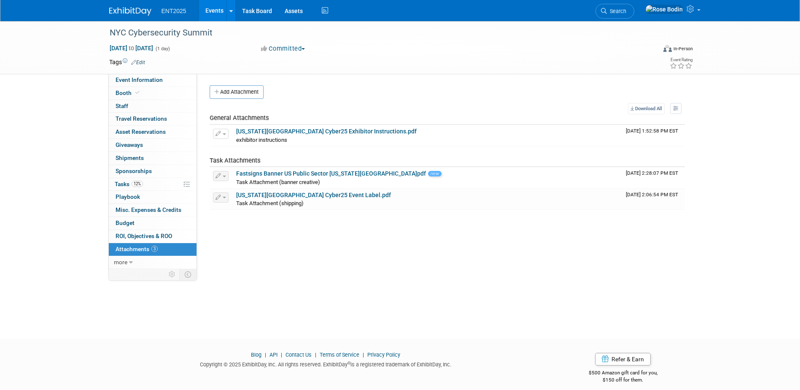
click at [170, 251] on link "3 Attachments 3" at bounding box center [153, 249] width 88 height 13
click at [153, 180] on link "12% Tasks 12%" at bounding box center [153, 184] width 88 height 13
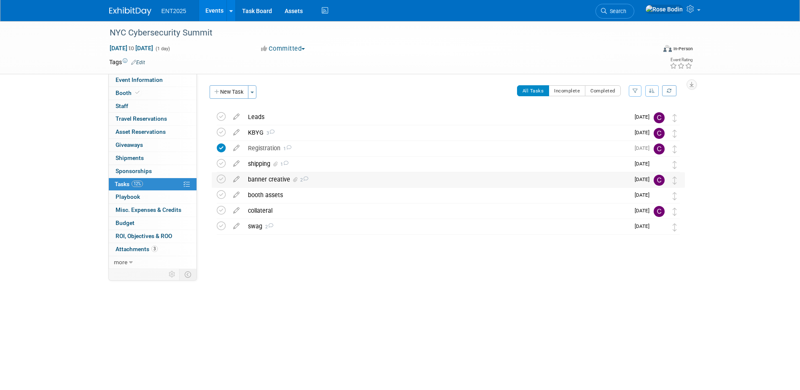
click at [318, 178] on div "banner creative 2" at bounding box center [437, 179] width 386 height 14
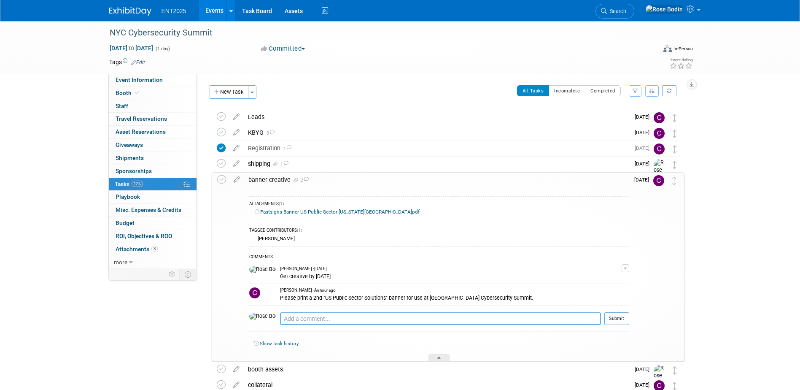
click at [280, 317] on textarea at bounding box center [440, 318] width 321 height 13
type textarea "Please confirm the attachment for the [US_STATE] PS banner"
click at [620, 318] on button "Submit" at bounding box center [616, 318] width 25 height 13
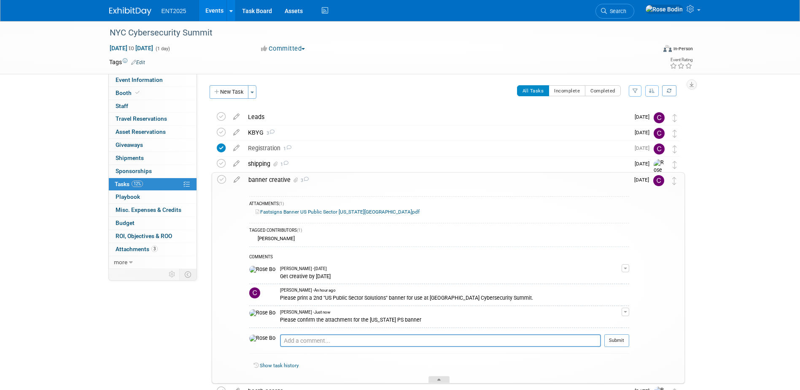
click at [439, 377] on div at bounding box center [439, 379] width 21 height 7
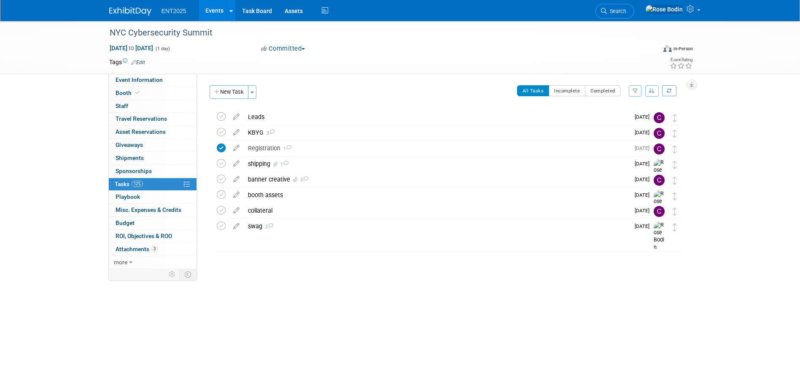
click at [211, 8] on link "Events" at bounding box center [214, 10] width 31 height 21
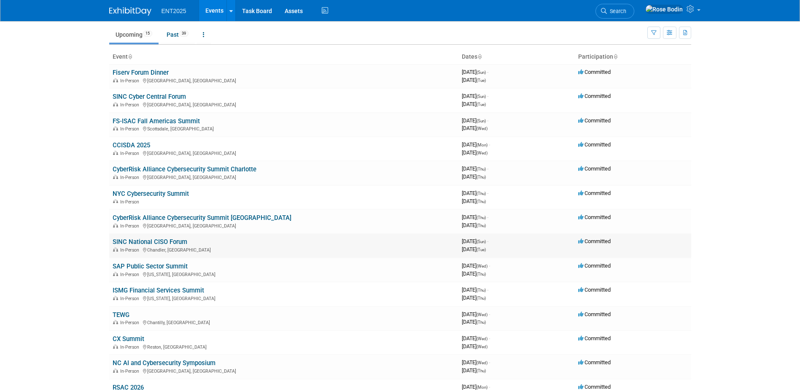
scroll to position [42, 0]
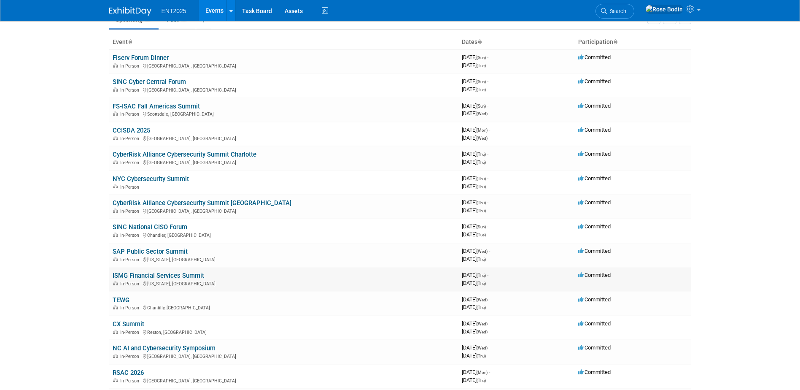
click at [195, 274] on link "ISMG Financial Services Summit" at bounding box center [159, 276] width 92 height 8
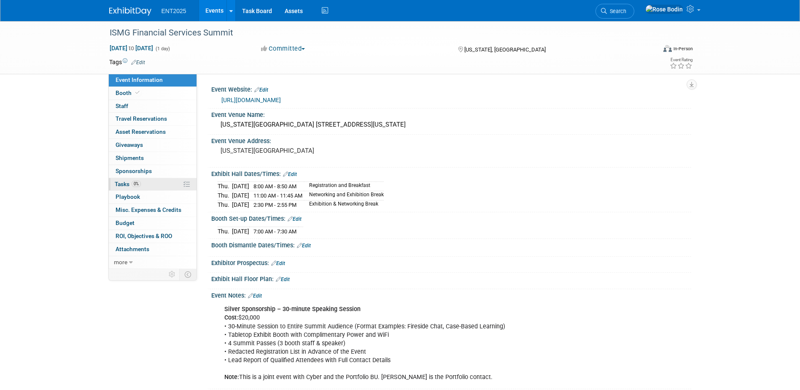
click at [169, 186] on link "0% Tasks 0%" at bounding box center [153, 184] width 88 height 13
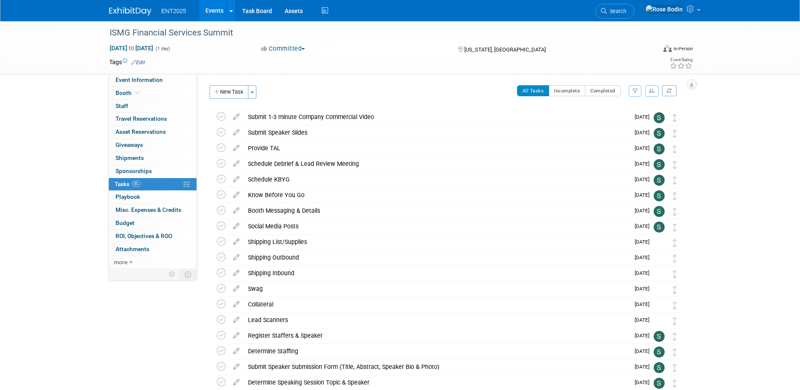
click at [651, 92] on icon "button" at bounding box center [652, 90] width 6 height 5
click at [623, 128] on link "By Due Date" at bounding box center [628, 130] width 60 height 12
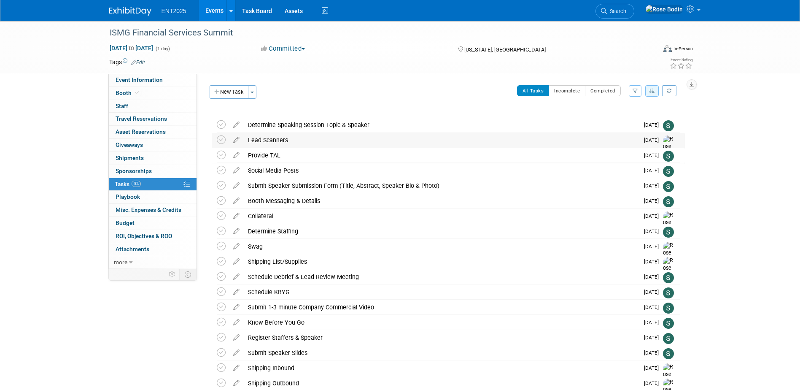
click at [277, 140] on div "Lead Scanners" at bounding box center [441, 140] width 395 height 14
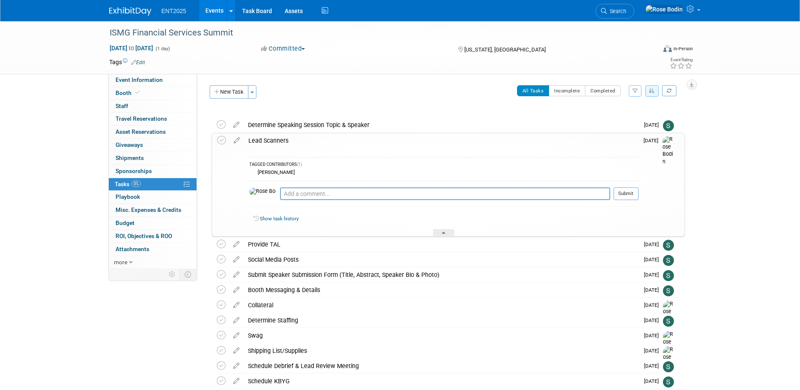
click at [277, 140] on div "Lead Scanners" at bounding box center [441, 140] width 394 height 14
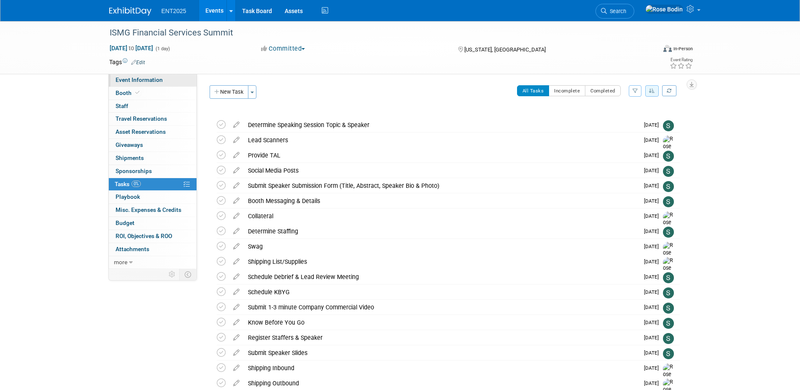
click at [168, 77] on link "Event Information" at bounding box center [153, 80] width 88 height 13
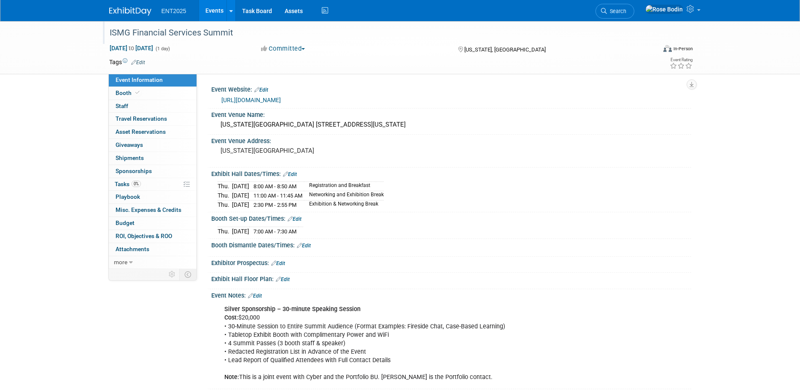
drag, startPoint x: 235, startPoint y: 33, endPoint x: 108, endPoint y: 34, distance: 126.1
click at [108, 34] on div "ISMG Financial Services Summit" at bounding box center [375, 32] width 537 height 15
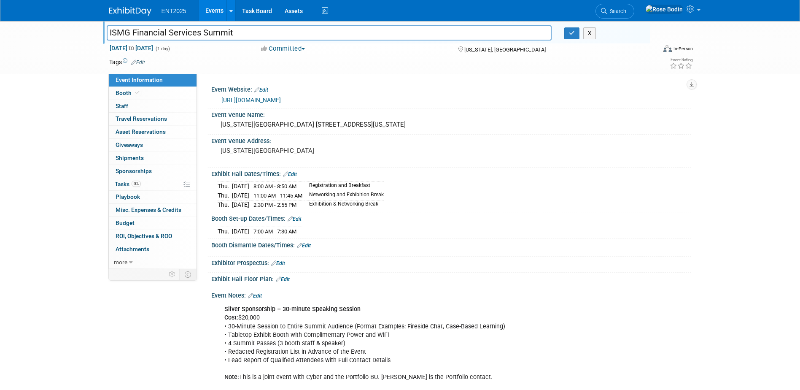
drag, startPoint x: 249, startPoint y: 33, endPoint x: 110, endPoint y: 31, distance: 139.6
click at [110, 31] on input "ISMG Financial Services Summit" at bounding box center [329, 32] width 445 height 15
click at [566, 33] on button "button" at bounding box center [571, 33] width 15 height 12
